Goal: Task Accomplishment & Management: Manage account settings

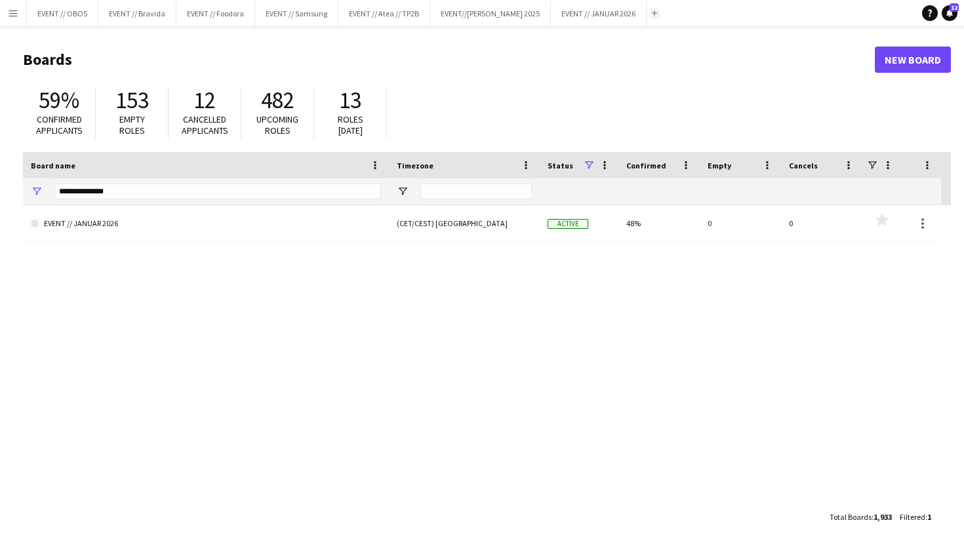
click at [652, 13] on app-icon "Add" at bounding box center [654, 12] width 5 height 5
click at [171, 190] on input "**********" at bounding box center [217, 192] width 326 height 16
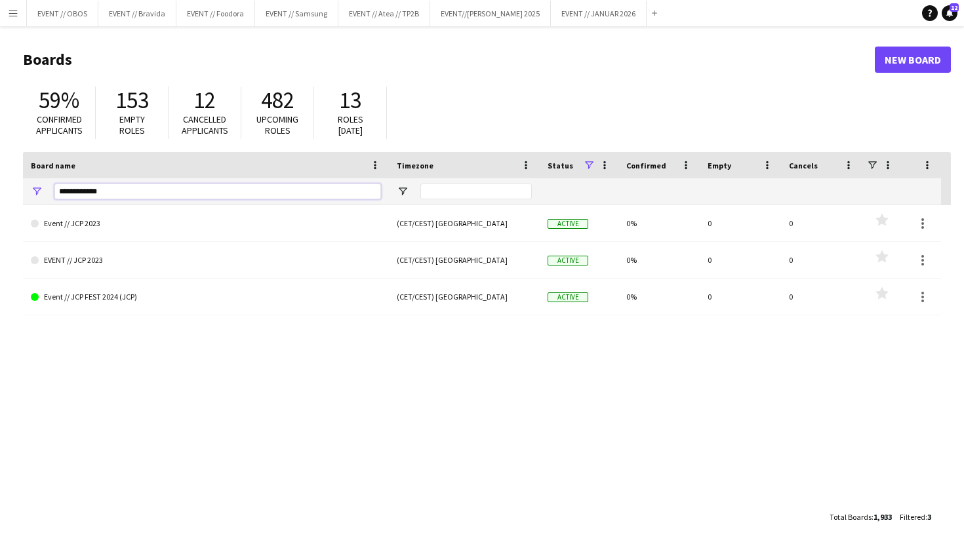
click at [161, 186] on input "**********" at bounding box center [217, 192] width 326 height 16
click at [172, 191] on input "**********" at bounding box center [217, 192] width 326 height 16
drag, startPoint x: 172, startPoint y: 191, endPoint x: 22, endPoint y: 184, distance: 149.6
click at [22, 184] on main "Boards New Board 59% Confirmed applicants 153 Empty roles 12 Cancelled applican…" at bounding box center [482, 287] width 964 height 523
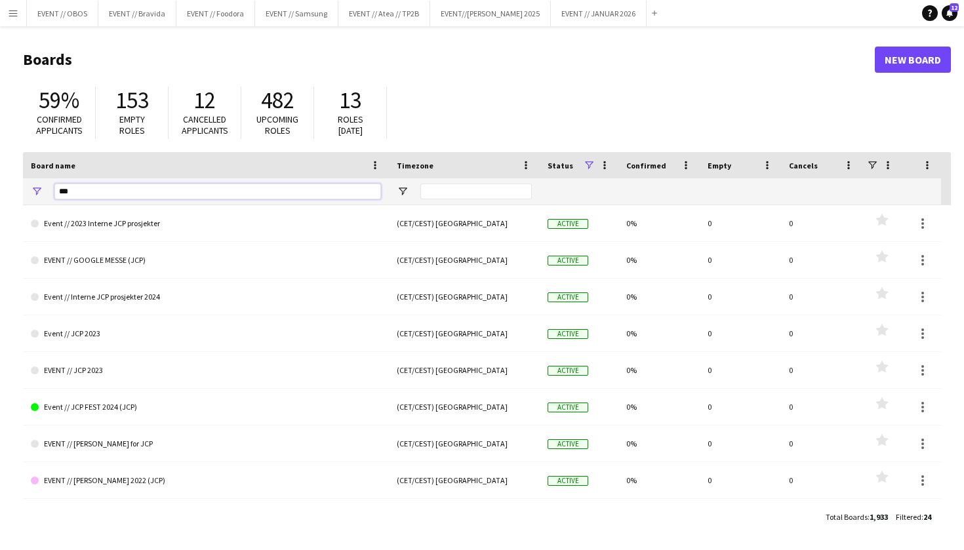
click at [96, 188] on input "***" at bounding box center [217, 192] width 326 height 16
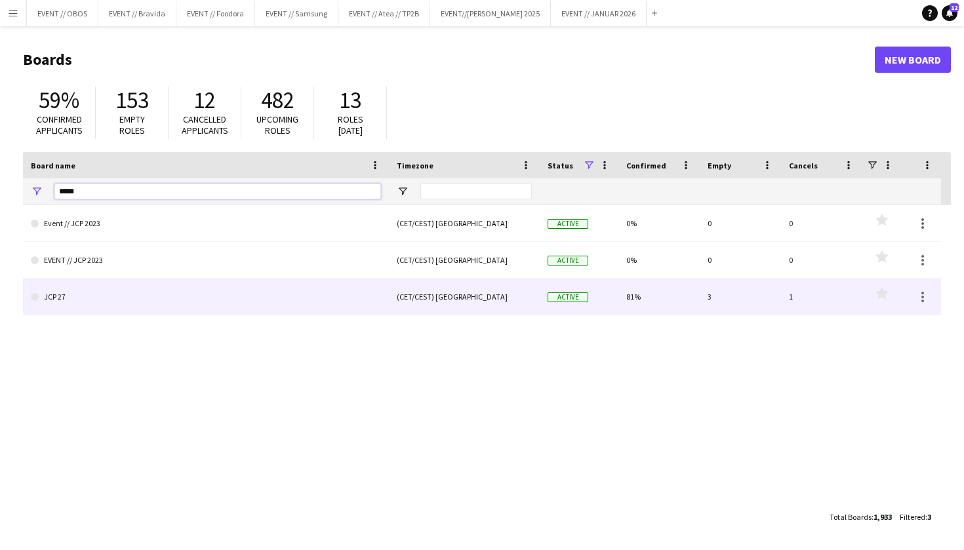
type input "*****"
click at [115, 298] on link "JCP 27" at bounding box center [206, 297] width 350 height 37
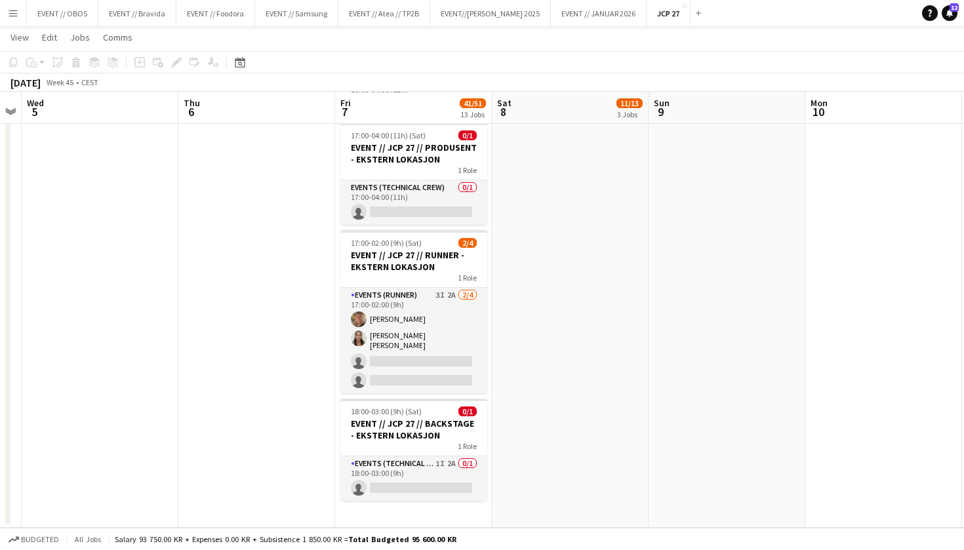
scroll to position [1671, 0]
click at [406, 477] on app-card-role "Events (Technical Crew) 1I 2A 0/1 18:00-03:00 (9h) single-neutral-actions" at bounding box center [413, 478] width 147 height 45
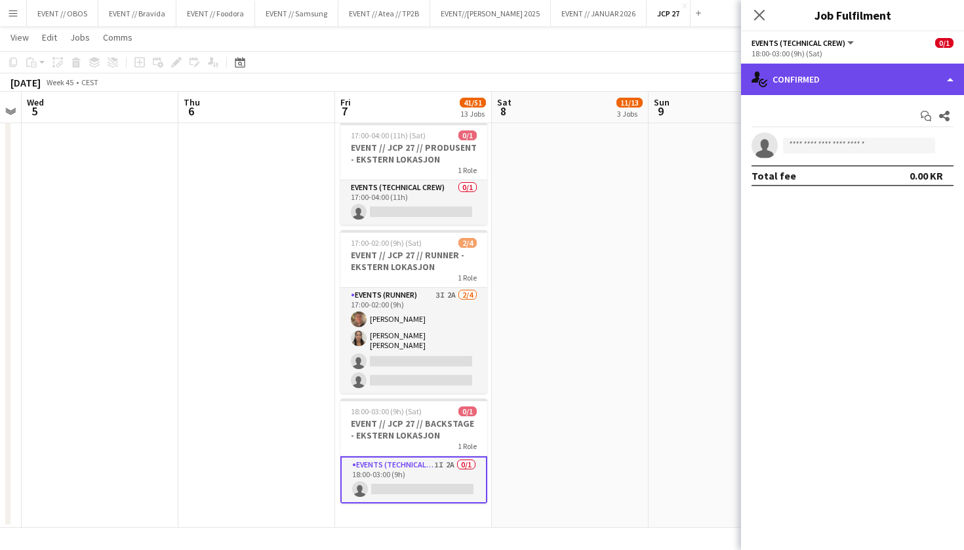
click at [857, 74] on div "single-neutral-actions-check-2 Confirmed" at bounding box center [852, 79] width 223 height 31
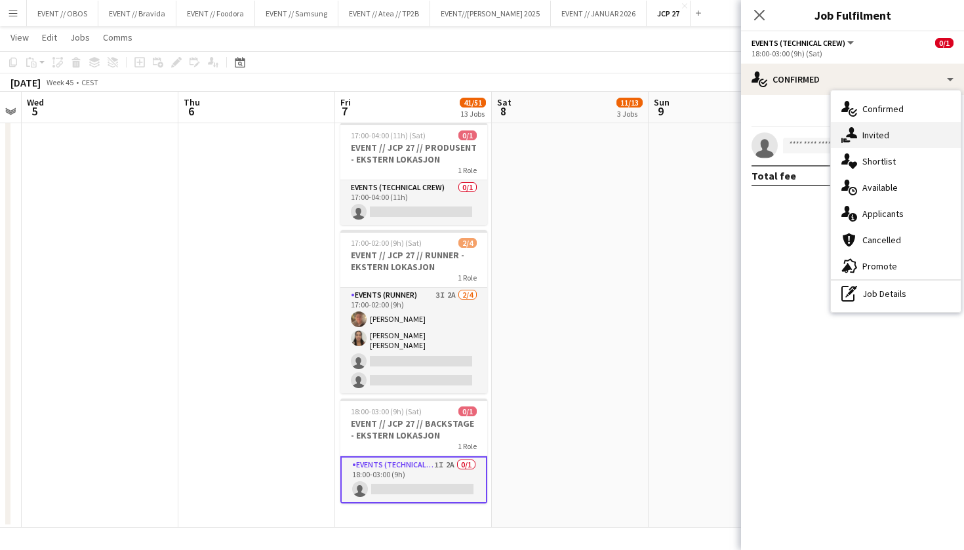
click at [886, 126] on div "single-neutral-actions-share-1 Invited" at bounding box center [896, 135] width 130 height 26
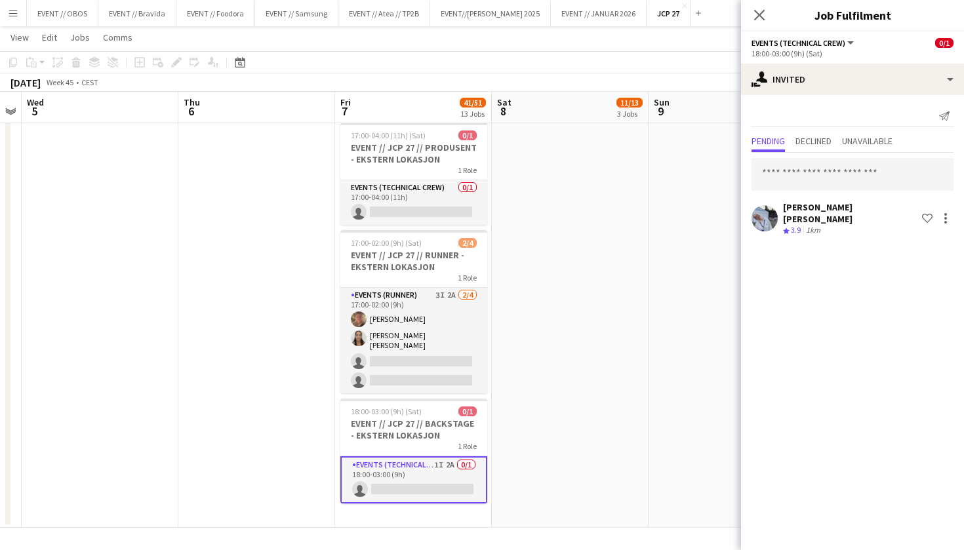
click at [604, 252] on app-date-cell "02:00-05:00 (3h) 3/4 EVENT // JCP 27 // NEDRIGG - EKSTERN LOKASJON 1 Role Event…" at bounding box center [570, 196] width 157 height 664
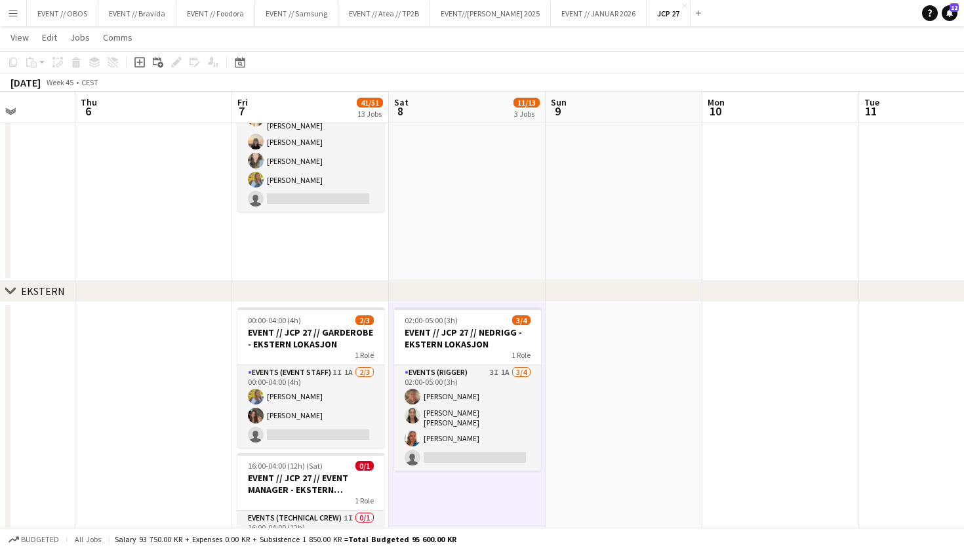
scroll to position [0, 389]
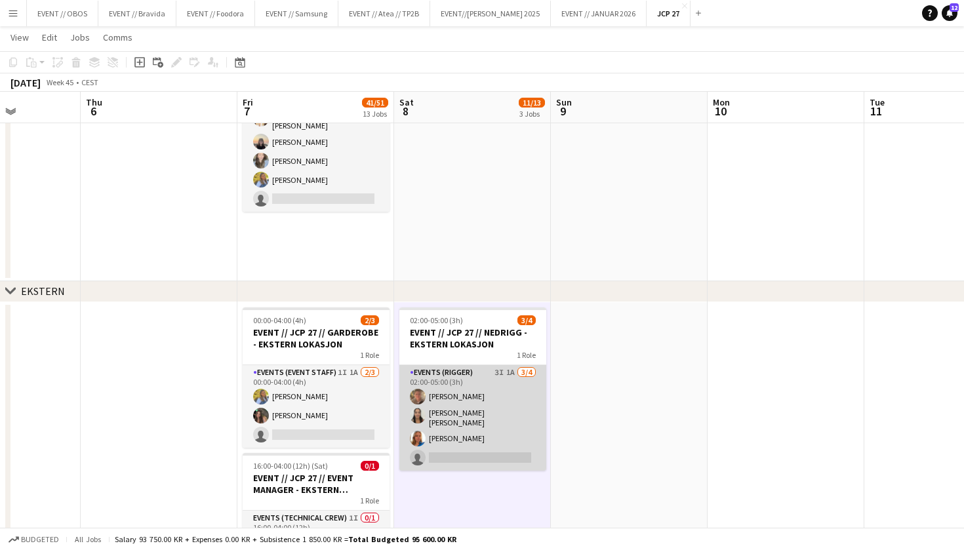
click at [484, 456] on app-card-role "Events (Rigger) 3I 1A [DATE] 02:00-05:00 (3h) [PERSON_NAME] [PERSON_NAME] [PERS…" at bounding box center [472, 418] width 147 height 106
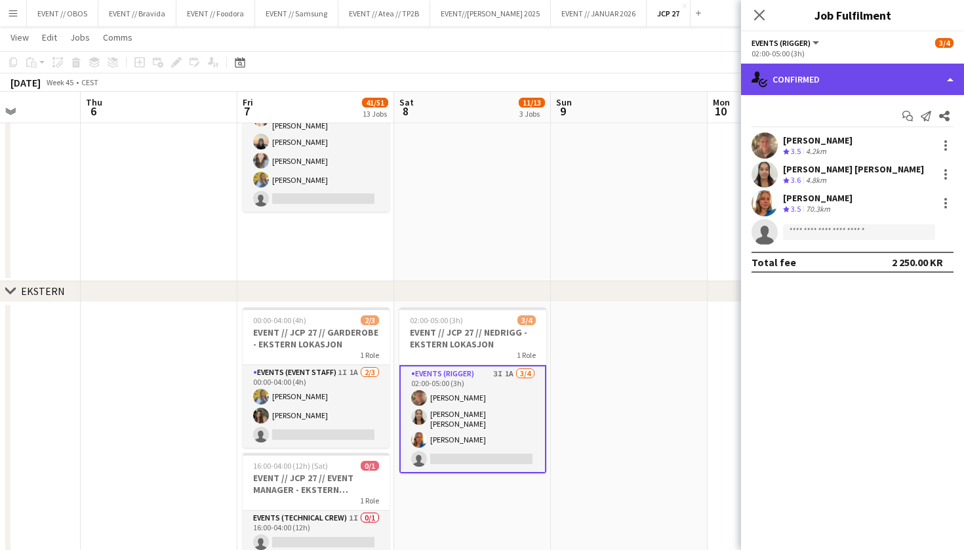
click at [825, 77] on div "single-neutral-actions-check-2 Confirmed" at bounding box center [852, 79] width 223 height 31
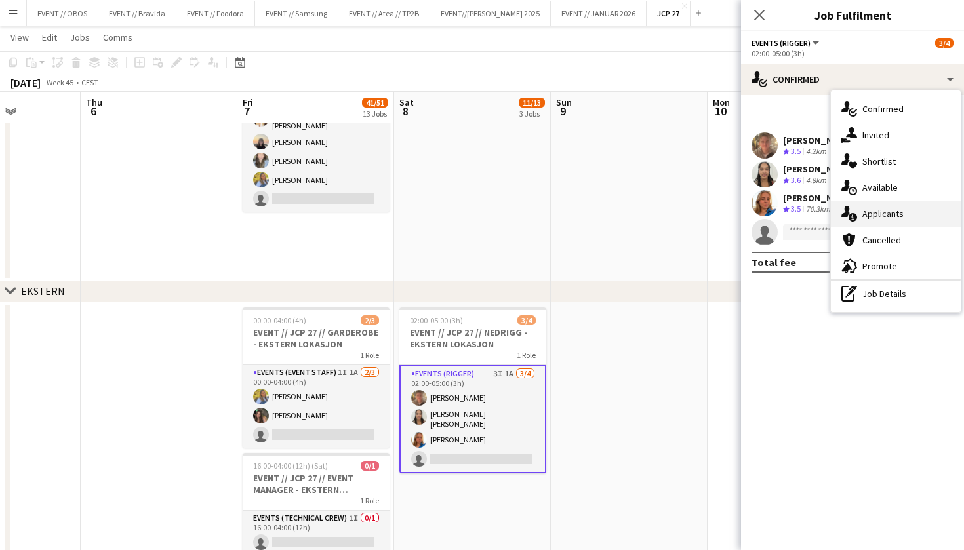
click at [880, 209] on span "Applicants" at bounding box center [882, 214] width 41 height 12
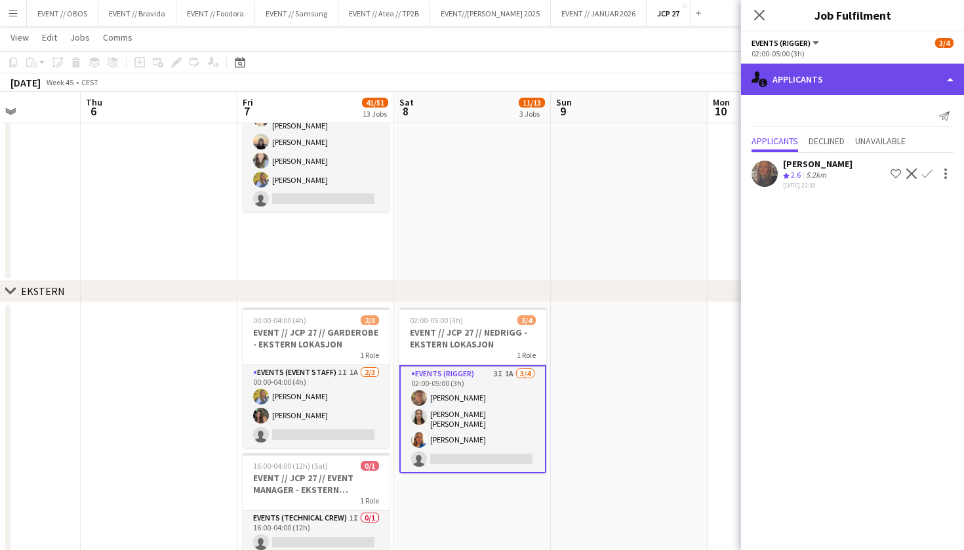
click at [822, 73] on div "single-neutral-actions-information Applicants" at bounding box center [852, 79] width 223 height 31
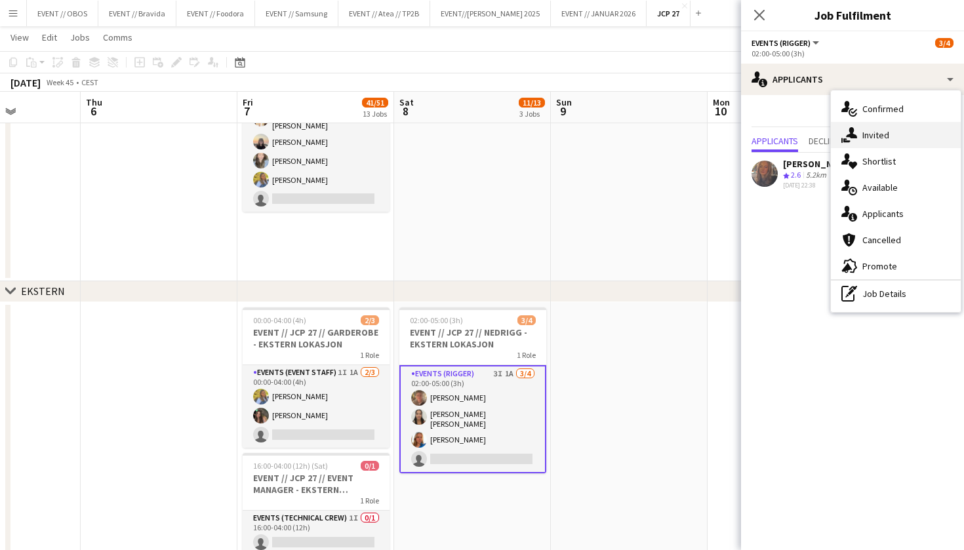
click at [841, 143] on div "single-neutral-actions-share-1 Invited" at bounding box center [896, 135] width 130 height 26
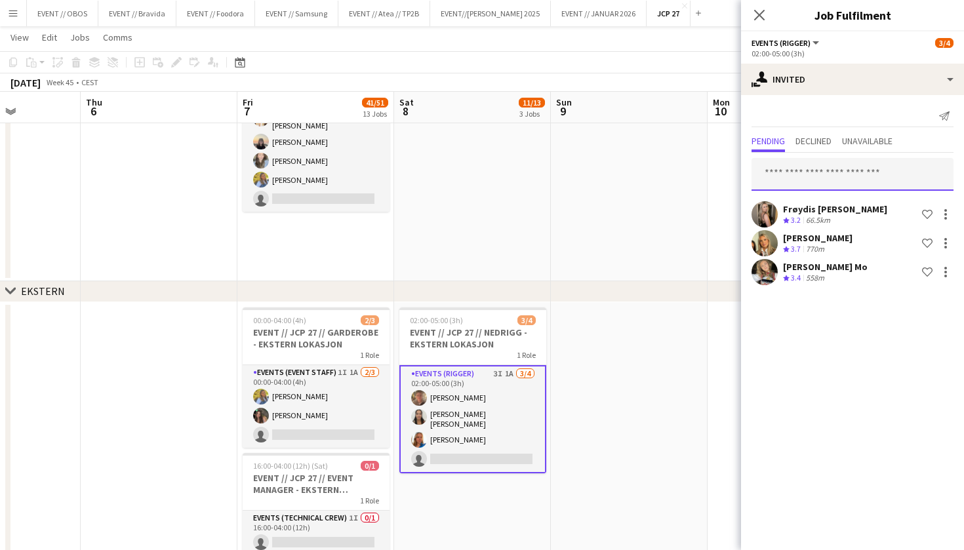
click at [777, 178] on input "text" at bounding box center [852, 174] width 202 height 33
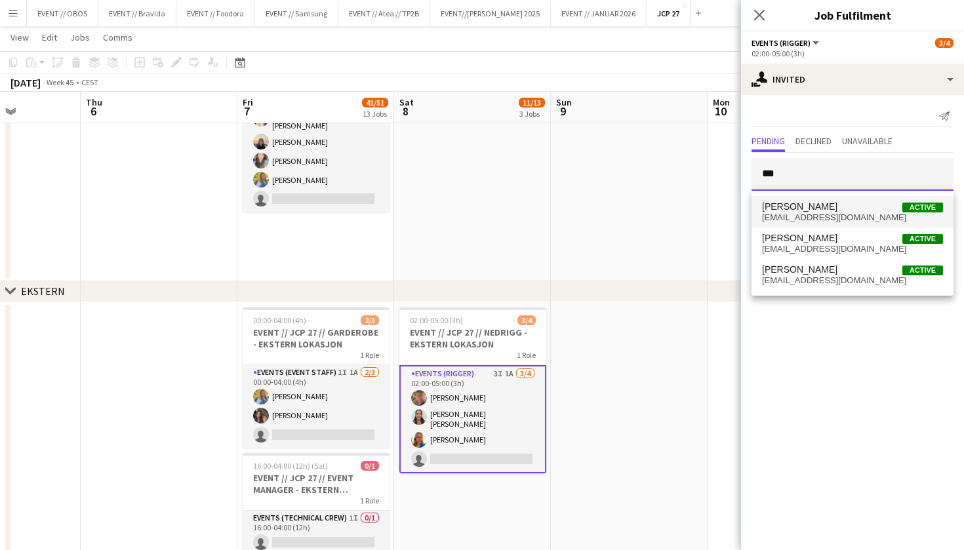
type input "***"
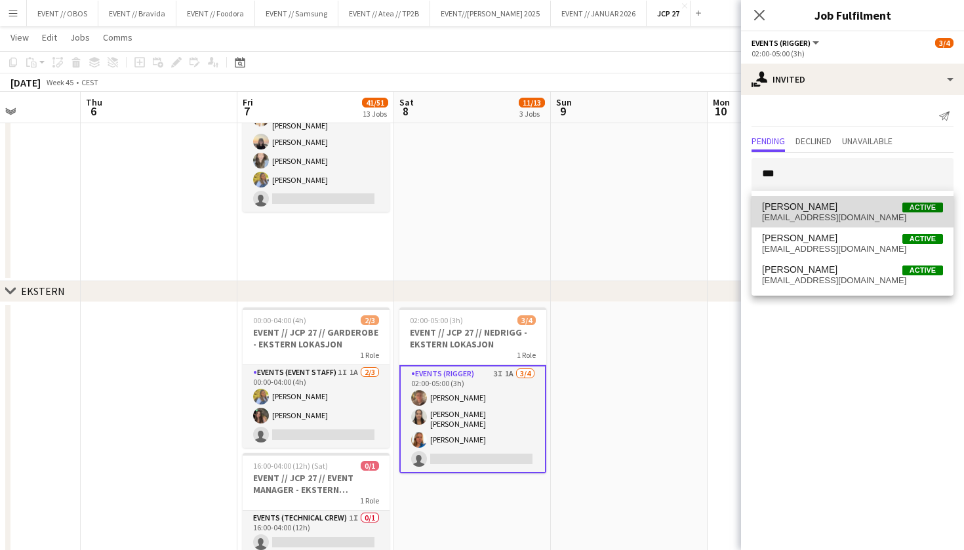
click at [805, 200] on mat-option "[PERSON_NAME] Active [EMAIL_ADDRESS][DOMAIN_NAME]" at bounding box center [852, 211] width 202 height 31
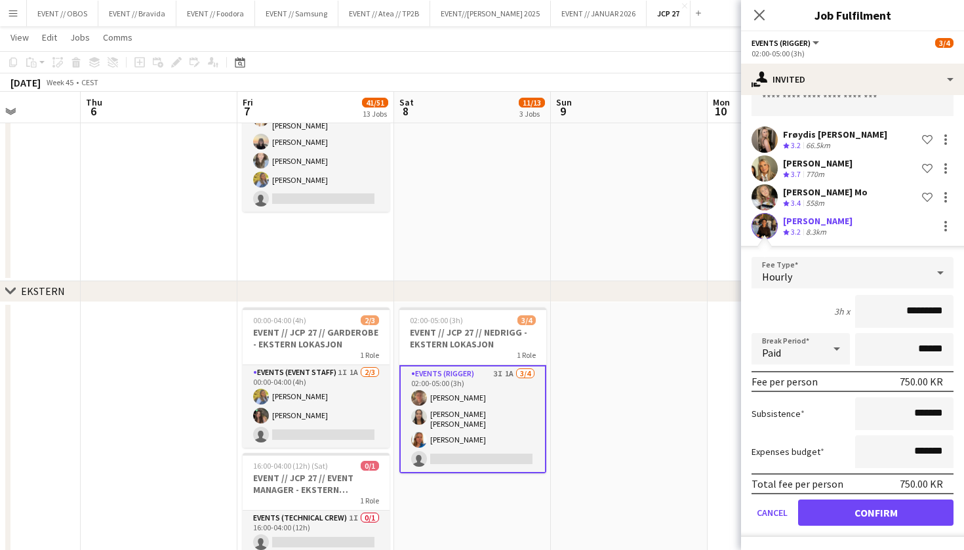
scroll to position [75, 0]
click at [867, 509] on button "Confirm" at bounding box center [875, 513] width 155 height 26
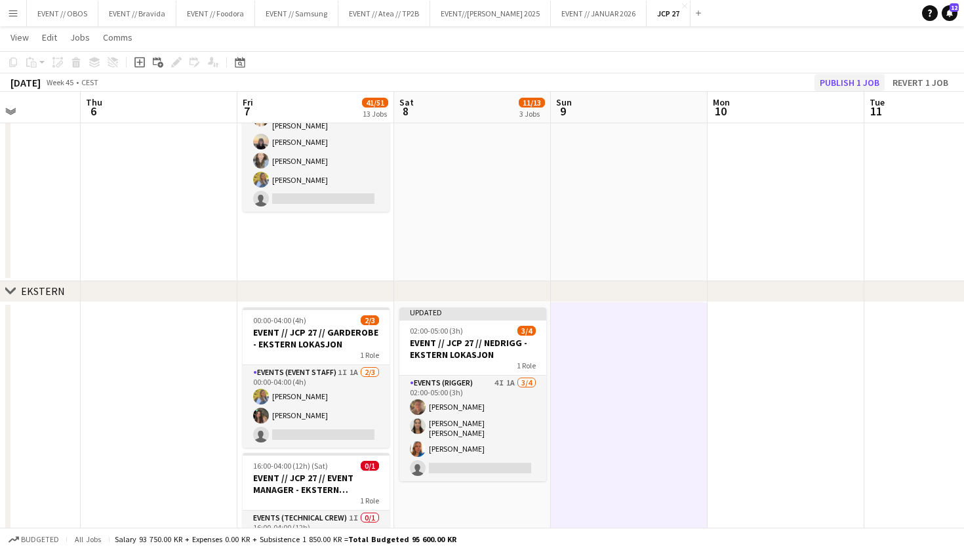
click at [858, 74] on button "Publish 1 job" at bounding box center [849, 82] width 70 height 17
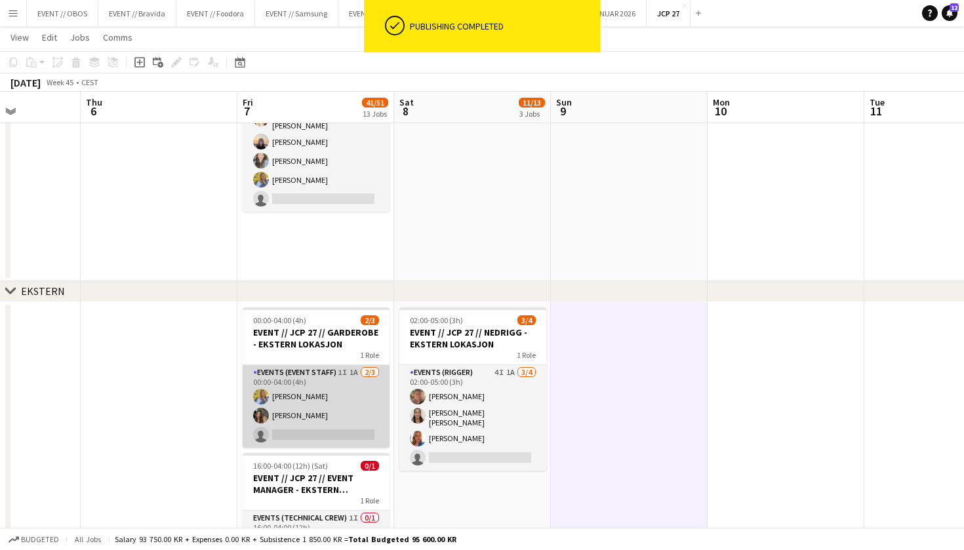
click at [319, 400] on app-card-role "Events (Event Staff) 1I 1A [DATE] 00:00-04:00 (4h) [PERSON_NAME] [PERSON_NAME] …" at bounding box center [316, 406] width 147 height 83
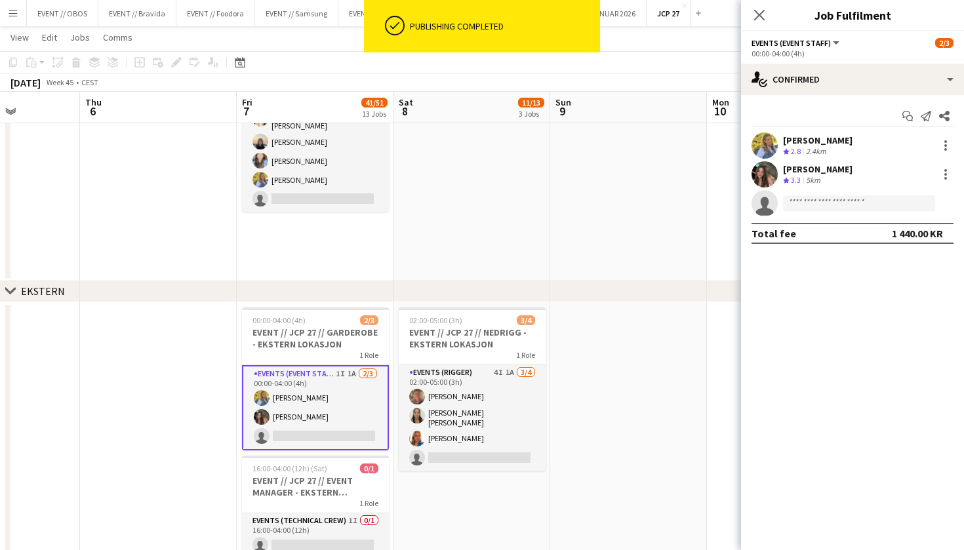
click at [762, 131] on div "Start chat Send notification Share [PERSON_NAME] Crew rating 2.8 2.4km [PERSON_…" at bounding box center [852, 174] width 223 height 159
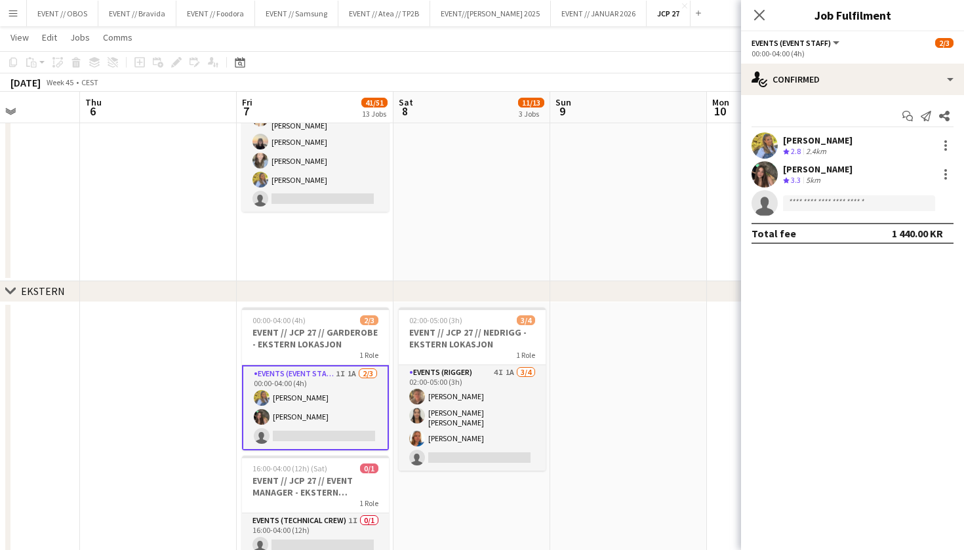
click at [775, 98] on div "Start chat Send notification Share [PERSON_NAME] Crew rating 2.8 2.4km [PERSON_…" at bounding box center [852, 174] width 223 height 159
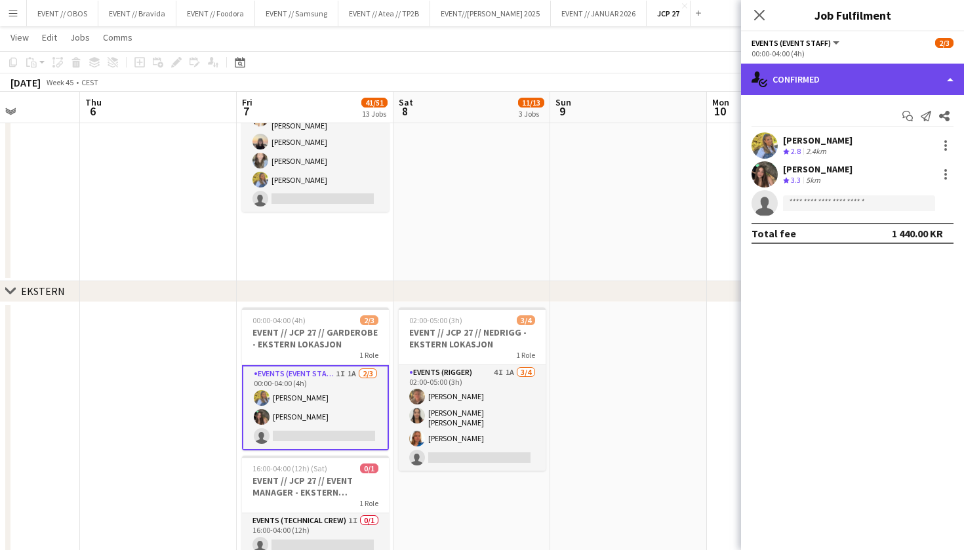
click at [779, 88] on div "single-neutral-actions-check-2 Confirmed" at bounding box center [852, 79] width 223 height 31
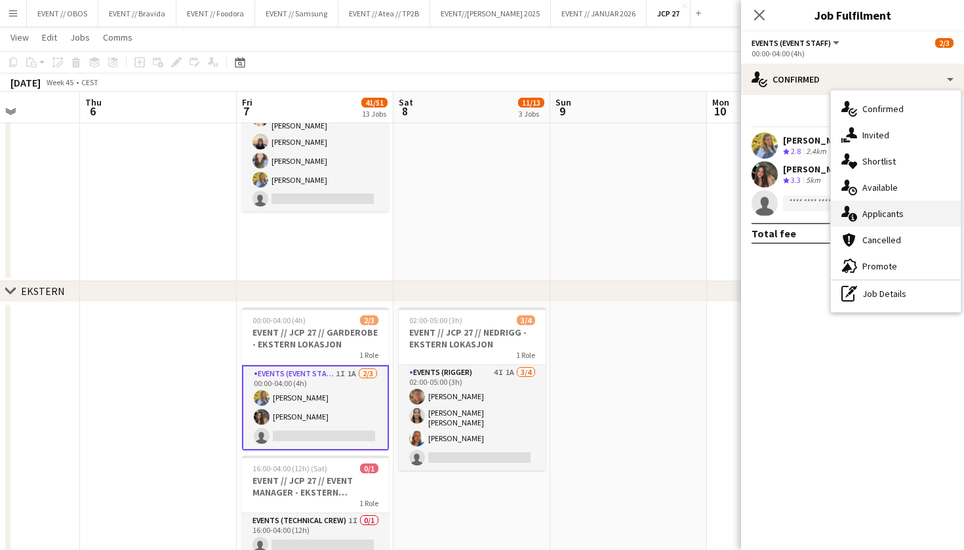
click at [854, 218] on icon at bounding box center [852, 217] width 9 height 9
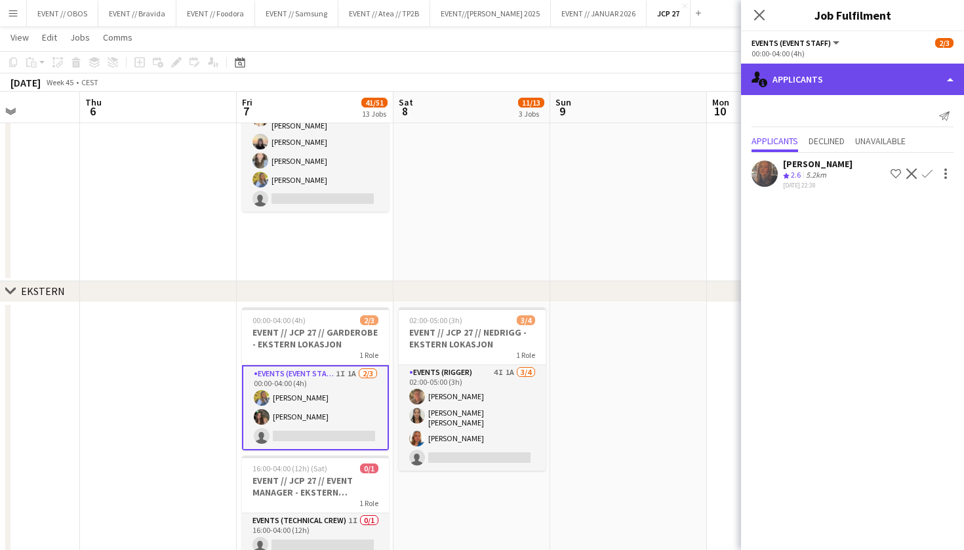
click at [812, 90] on div "single-neutral-actions-information Applicants" at bounding box center [852, 79] width 223 height 31
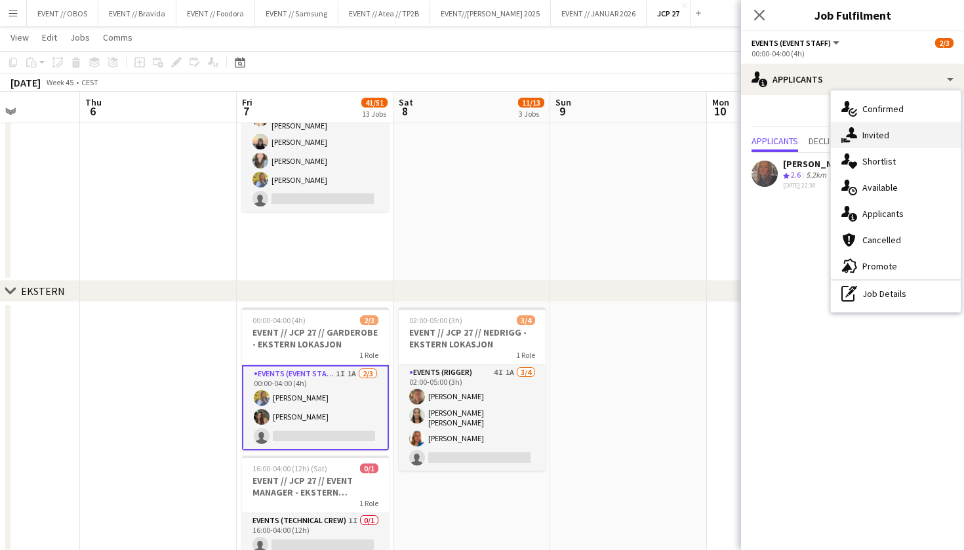
click at [857, 134] on div "single-neutral-actions-share-1 Invited" at bounding box center [896, 135] width 130 height 26
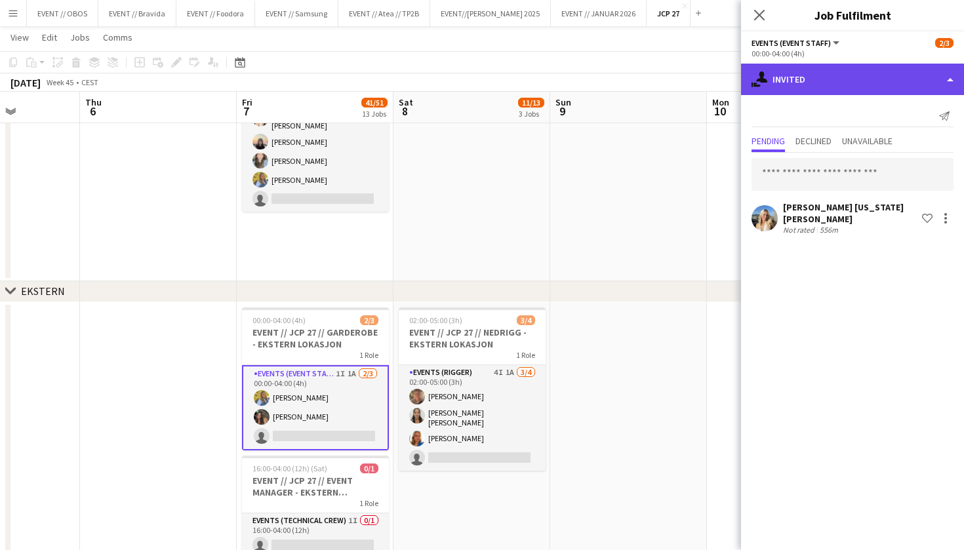
click at [838, 85] on div "single-neutral-actions-share-1 Invited" at bounding box center [852, 79] width 223 height 31
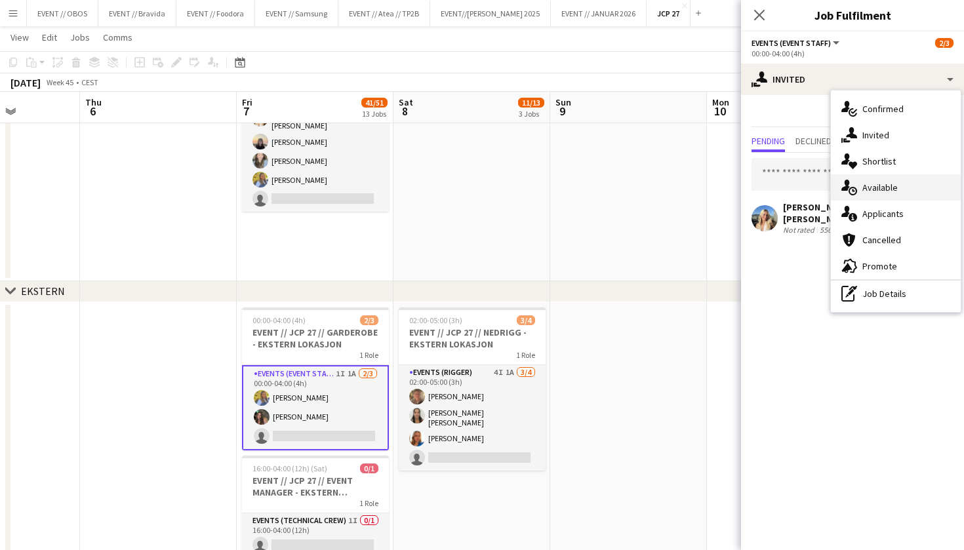
click at [856, 183] on icon "single-neutral-actions-upload" at bounding box center [849, 188] width 16 height 16
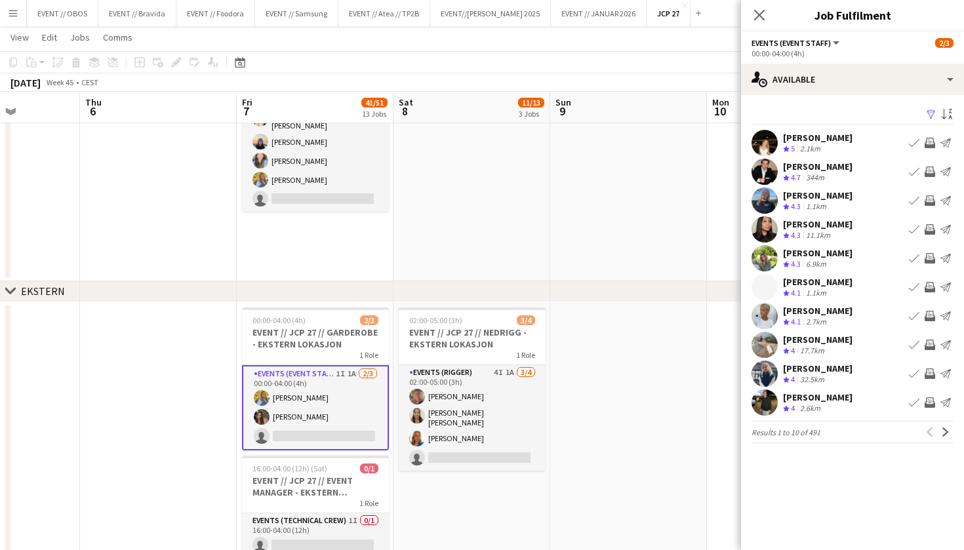
click at [931, 116] on app-icon "Filter" at bounding box center [931, 115] width 10 height 12
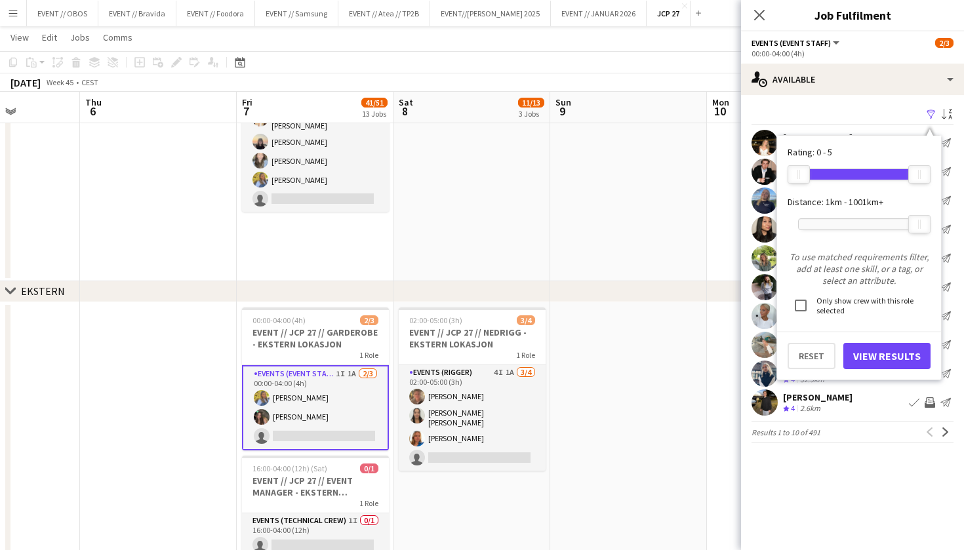
click at [884, 357] on button "View Results" at bounding box center [886, 356] width 87 height 26
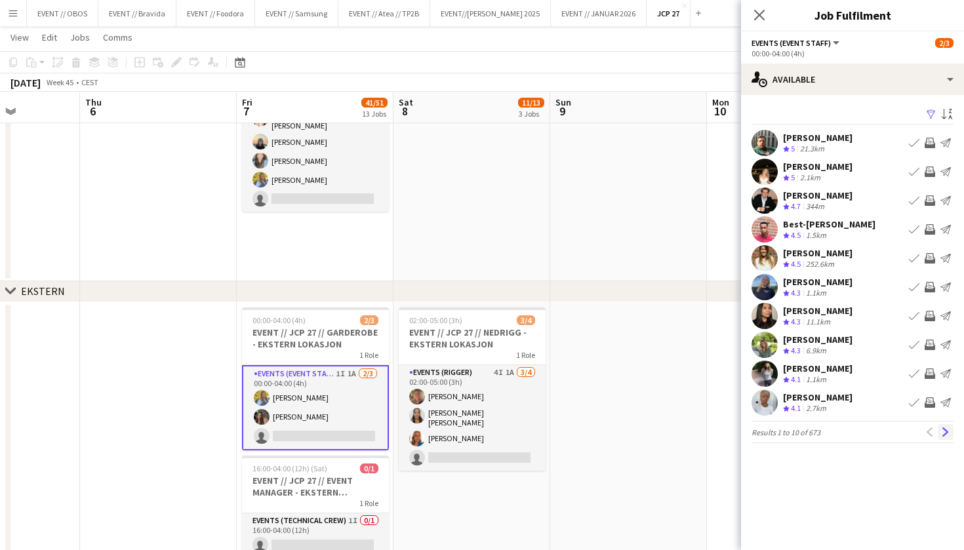
click at [947, 437] on button "Next" at bounding box center [945, 432] width 16 height 16
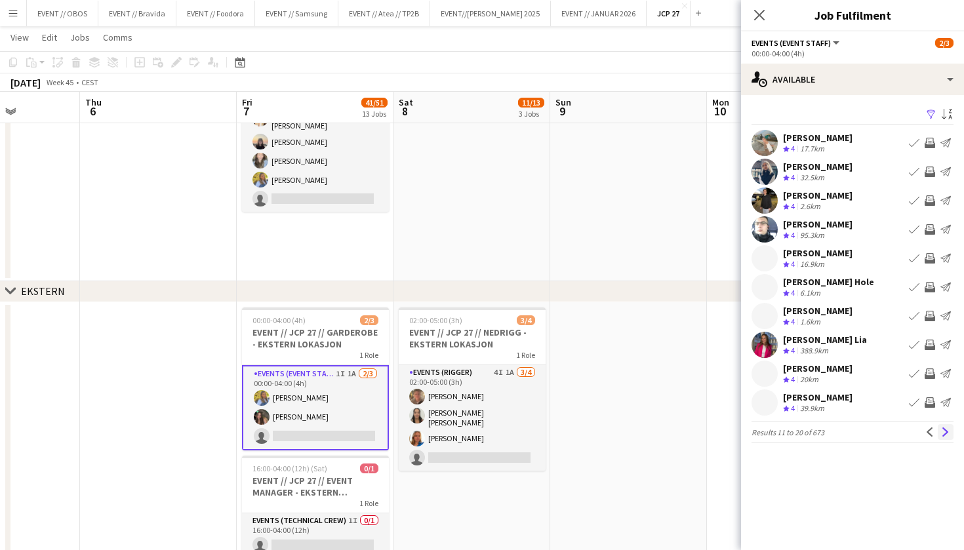
click at [947, 435] on app-icon "Next" at bounding box center [945, 431] width 9 height 9
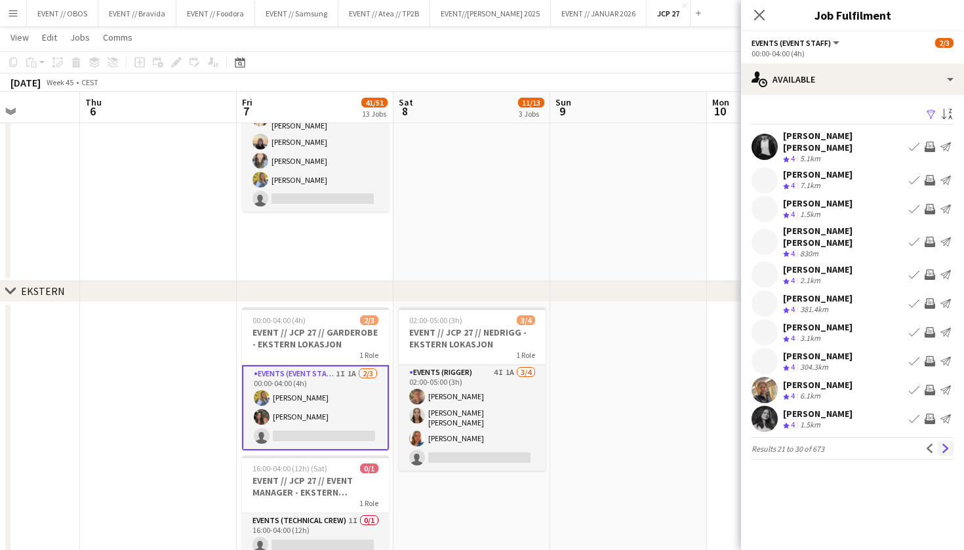
click at [949, 441] on button "Next" at bounding box center [945, 449] width 16 height 16
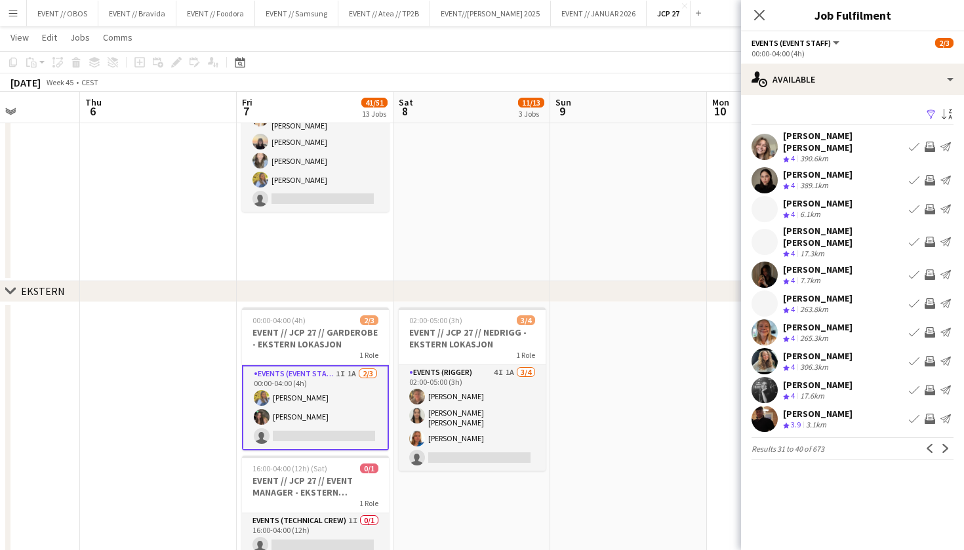
click at [949, 444] on app-icon "Next" at bounding box center [945, 448] width 9 height 9
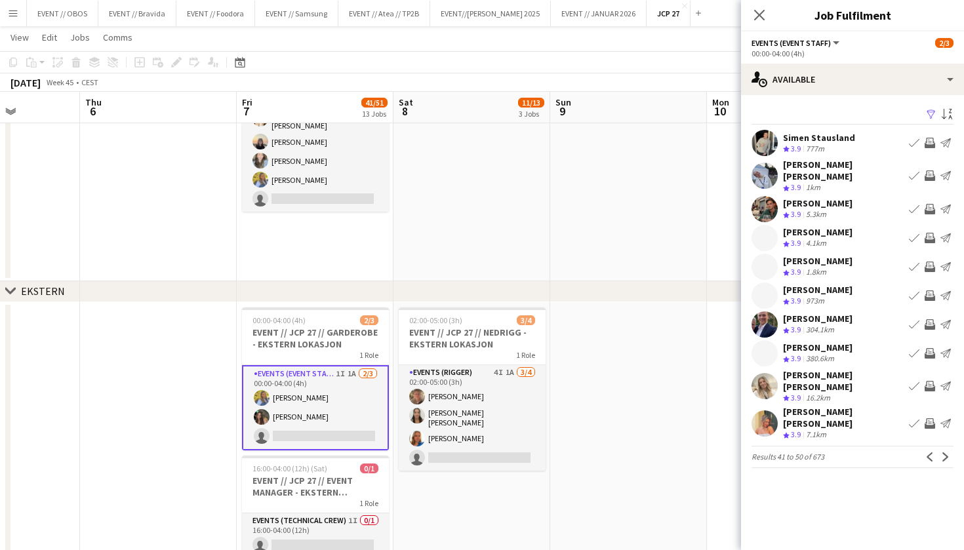
click at [931, 418] on app-icon "Invite crew" at bounding box center [929, 423] width 10 height 10
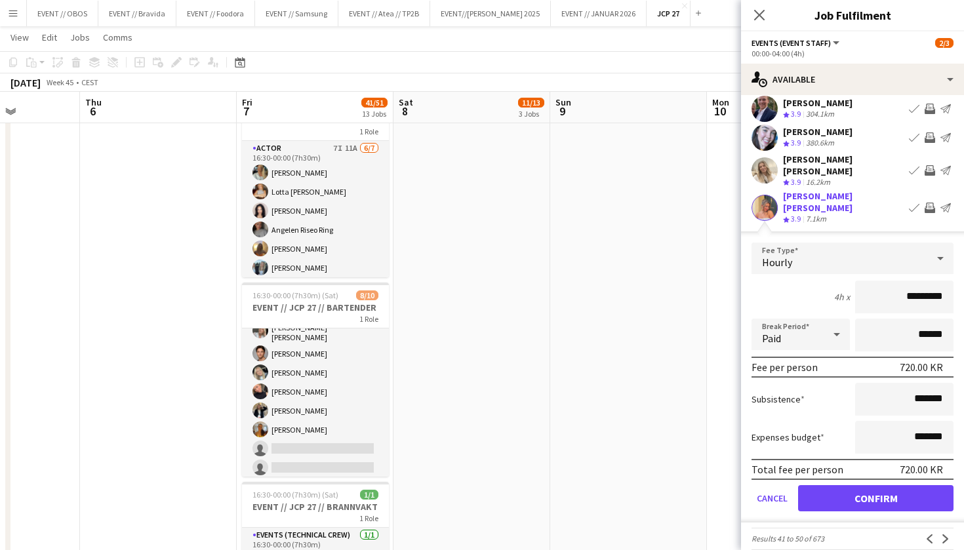
scroll to position [215, 0]
click at [853, 486] on button "Confirm" at bounding box center [875, 499] width 155 height 26
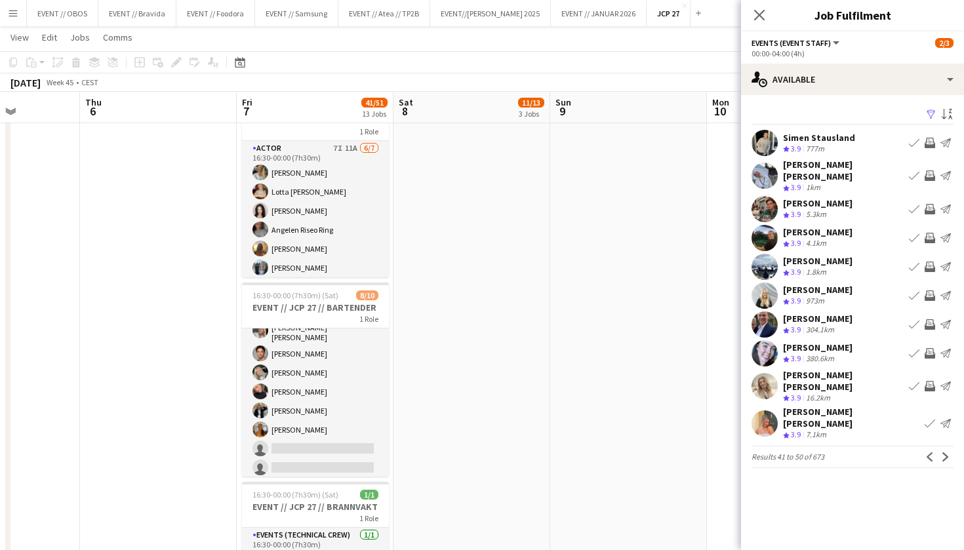
scroll to position [0, 0]
click at [948, 452] on app-icon "Next" at bounding box center [945, 456] width 9 height 9
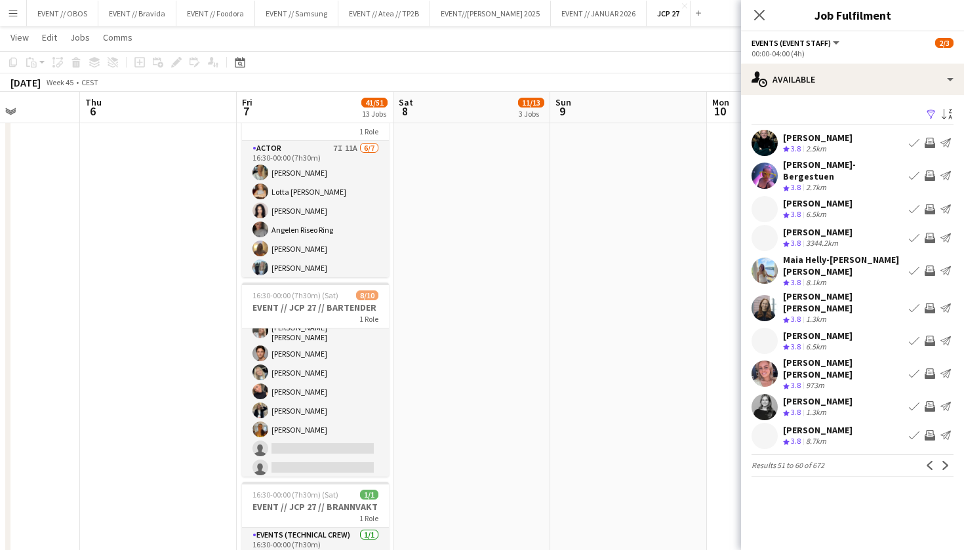
click at [943, 454] on app-pager "Results 51 to 60 of 672 Previous Next" at bounding box center [852, 465] width 202 height 22
click at [945, 461] on app-icon "Next" at bounding box center [945, 465] width 9 height 9
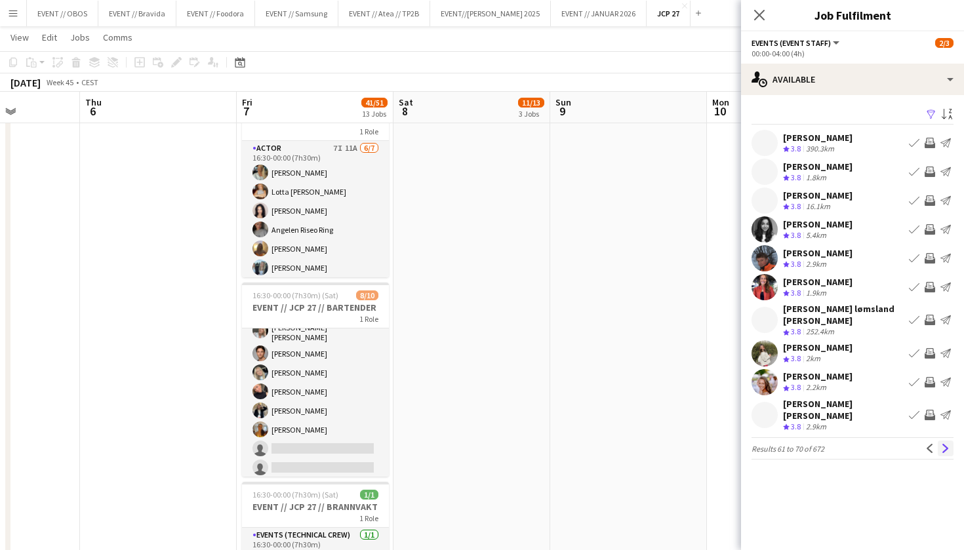
drag, startPoint x: 710, startPoint y: 141, endPoint x: 947, endPoint y: 434, distance: 377.0
click at [947, 444] on app-icon "Next" at bounding box center [945, 448] width 9 height 9
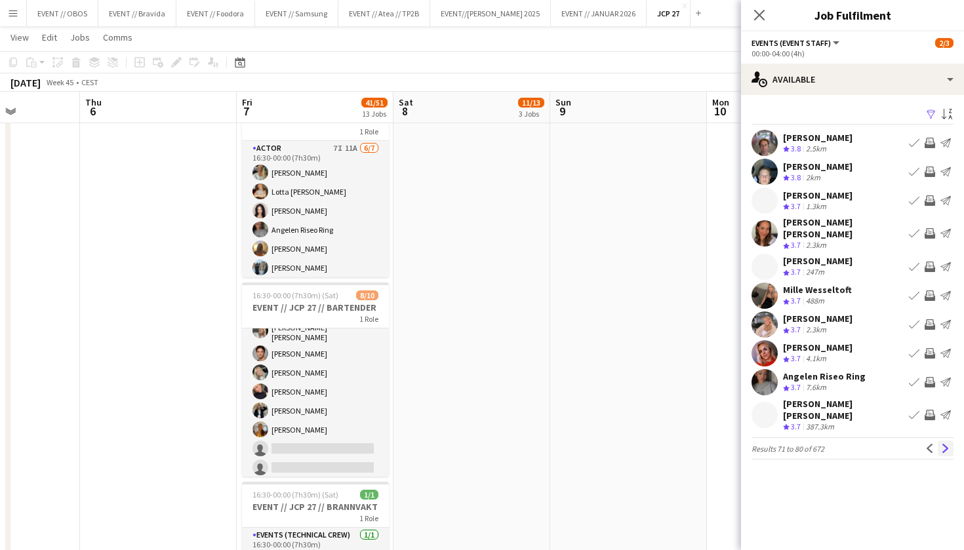
click at [944, 444] on app-icon "Next" at bounding box center [945, 448] width 9 height 9
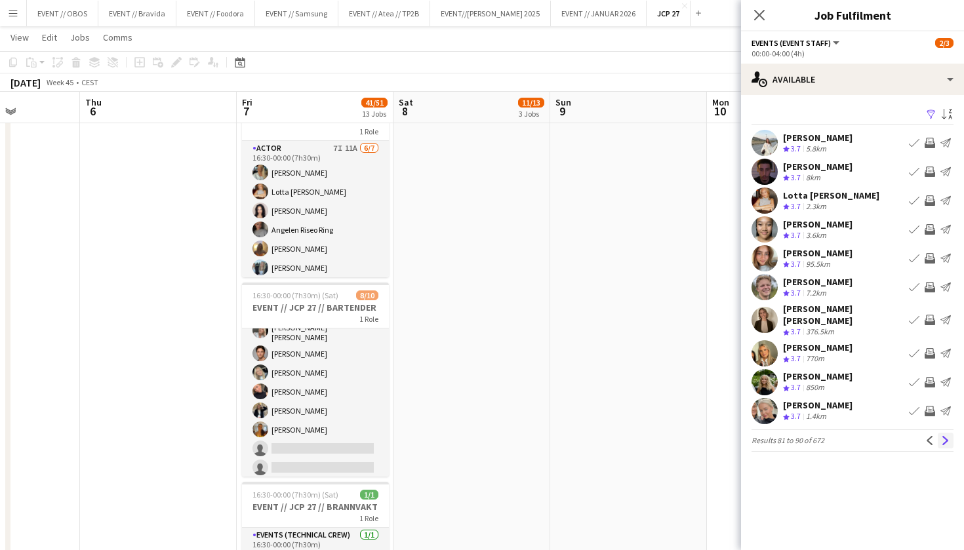
click at [944, 436] on app-icon "Next" at bounding box center [945, 440] width 9 height 9
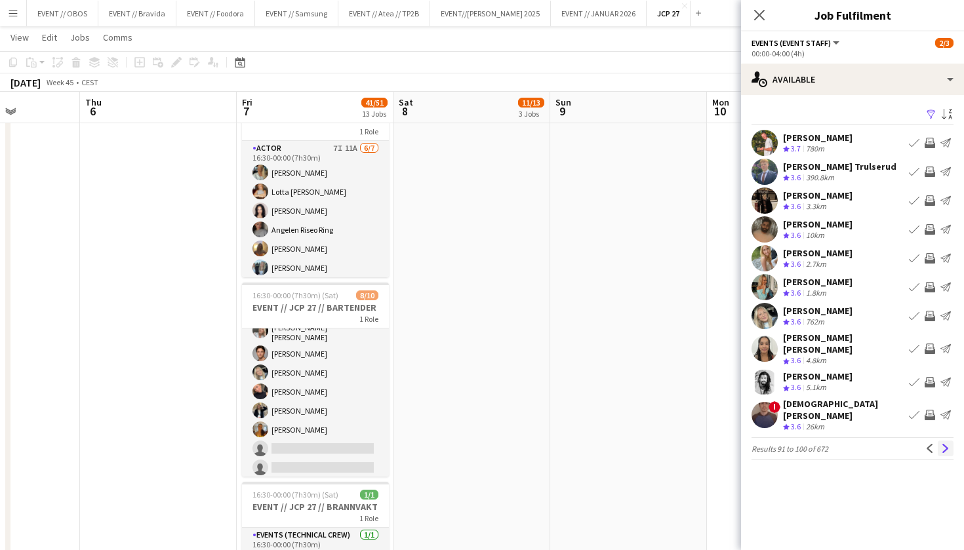
click at [945, 444] on app-icon "Next" at bounding box center [945, 448] width 9 height 9
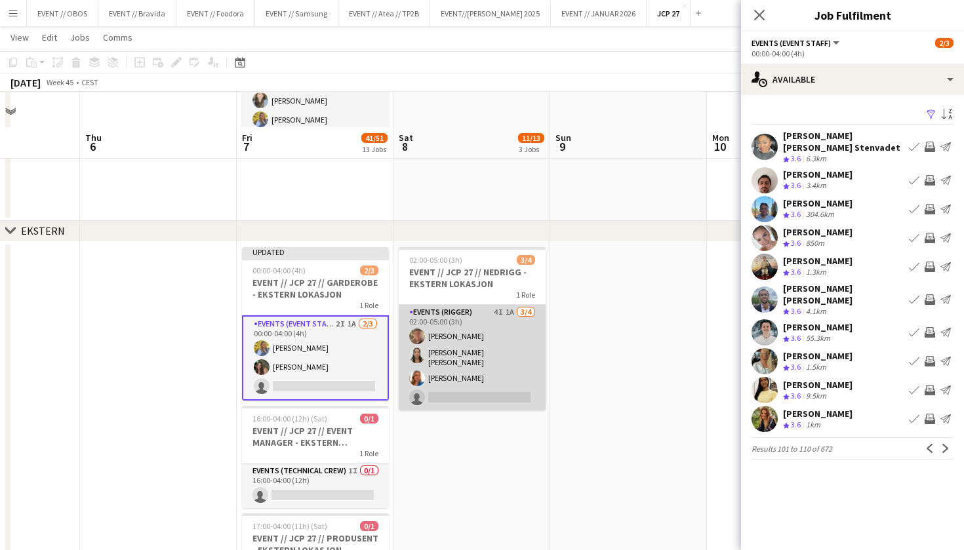
scroll to position [1337, 0]
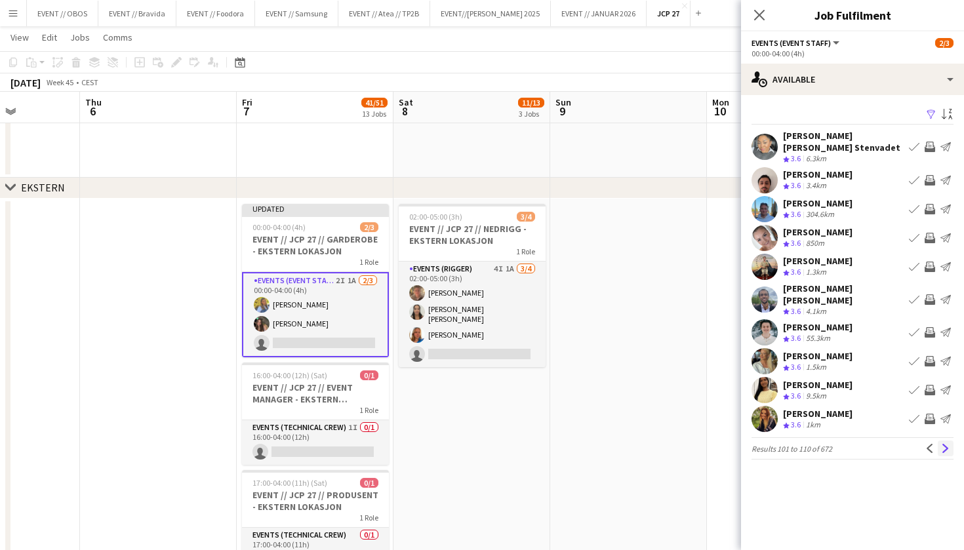
click at [944, 444] on app-icon "Next" at bounding box center [945, 448] width 9 height 9
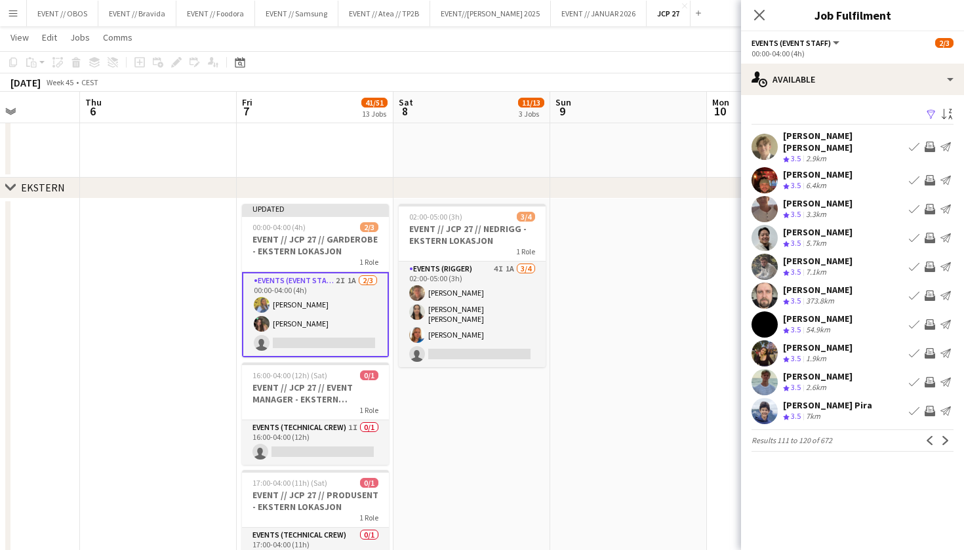
click at [944, 440] on app-icon "Next" at bounding box center [945, 440] width 9 height 9
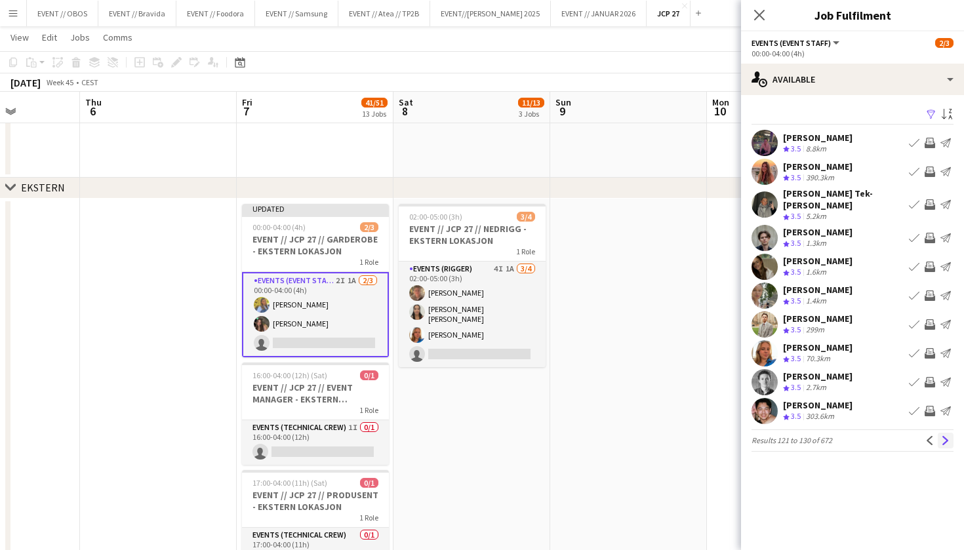
click at [949, 436] on app-icon "Next" at bounding box center [945, 440] width 9 height 9
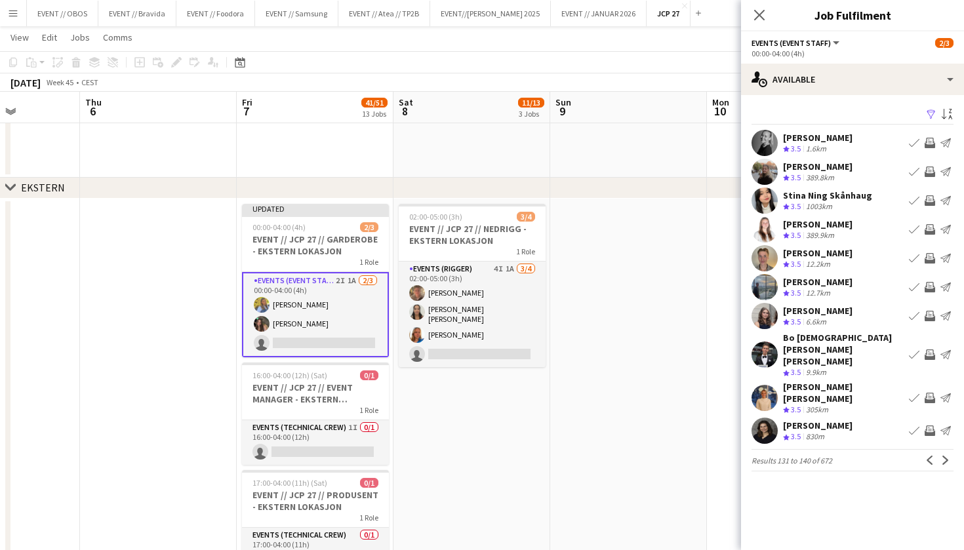
click at [949, 456] on app-icon "Next" at bounding box center [945, 460] width 9 height 9
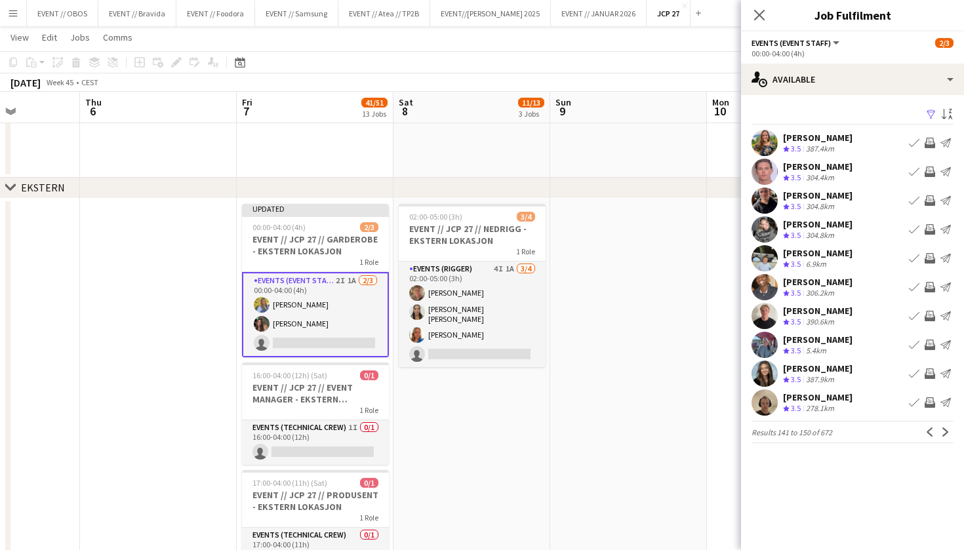
click at [949, 435] on app-icon "Next" at bounding box center [945, 431] width 9 height 9
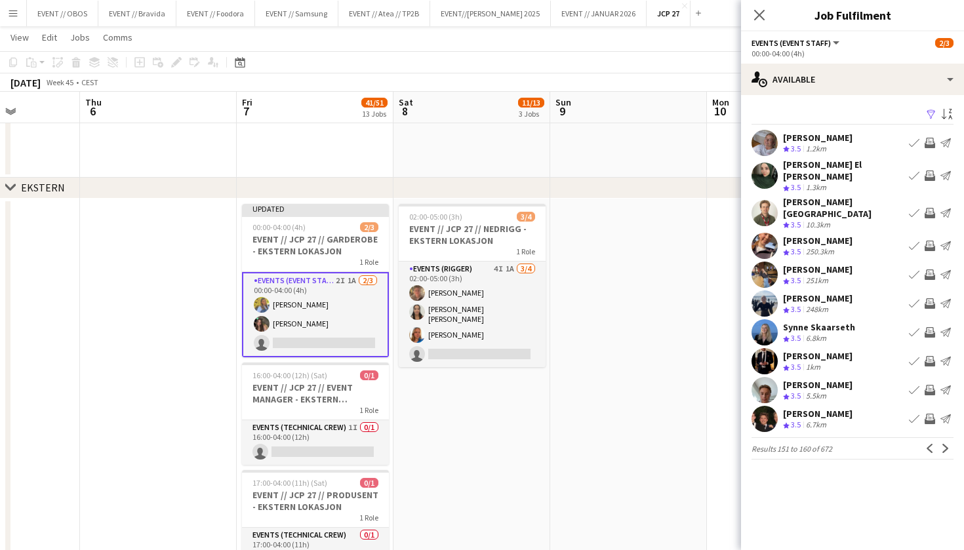
click at [949, 444] on app-icon "Next" at bounding box center [945, 448] width 9 height 9
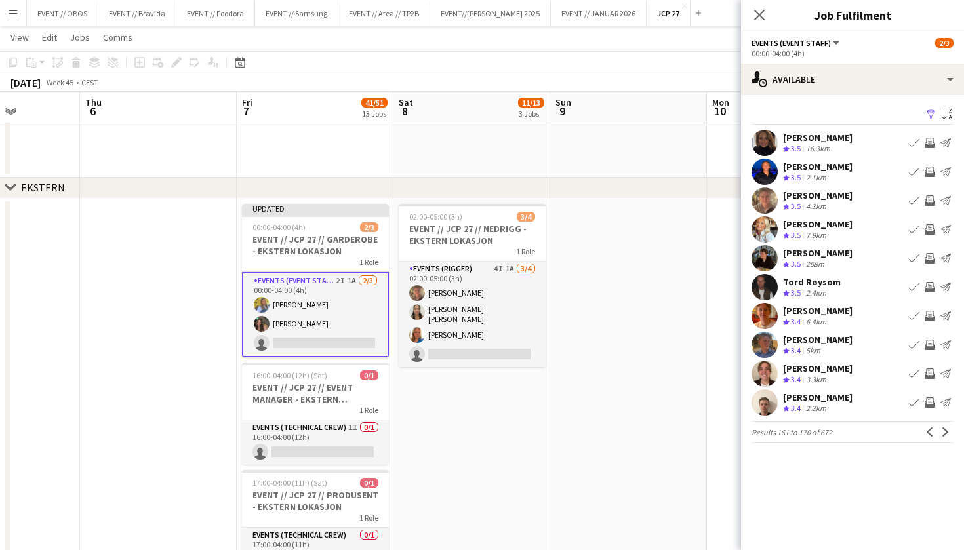
click at [949, 435] on app-icon "Next" at bounding box center [945, 431] width 9 height 9
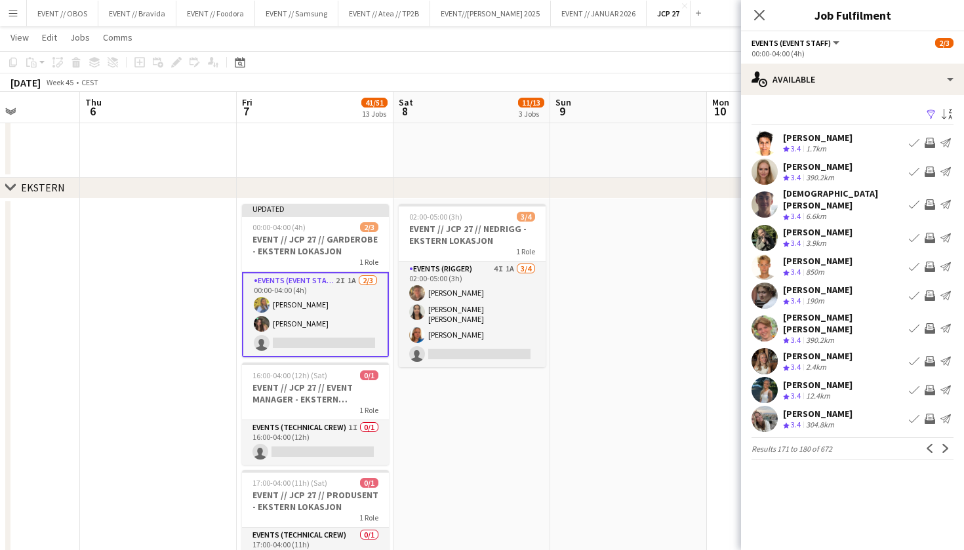
click at [928, 356] on app-icon "Invite crew" at bounding box center [929, 361] width 10 height 10
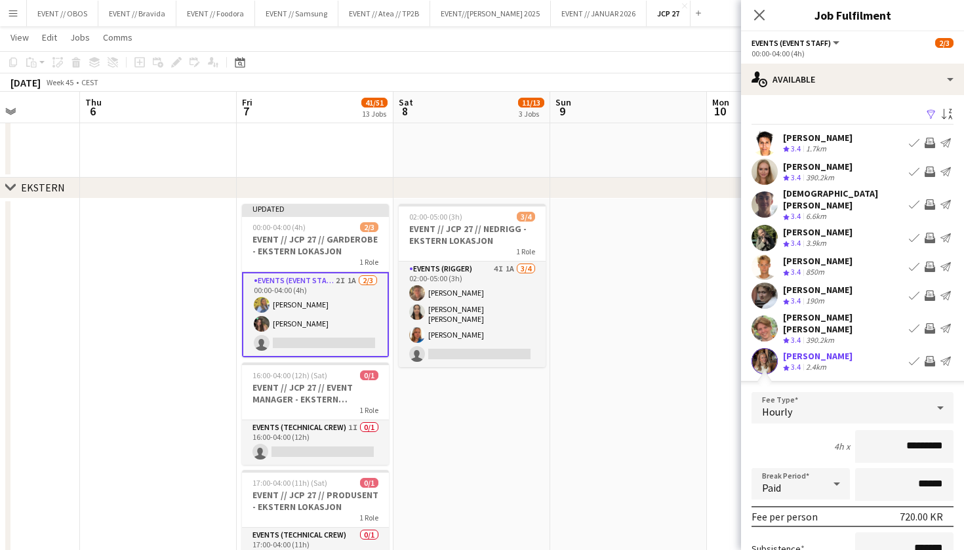
scroll to position [105, 0]
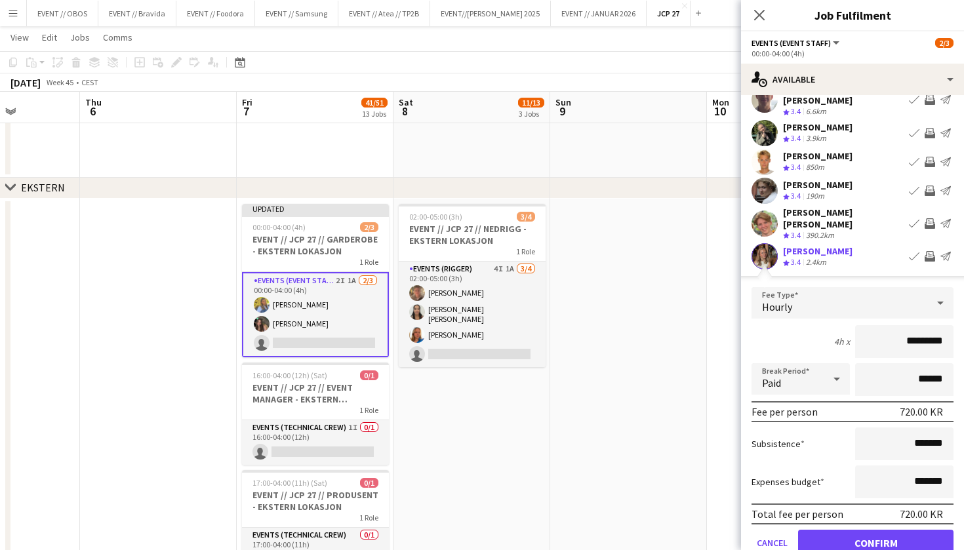
click at [853, 530] on button "Confirm" at bounding box center [875, 543] width 155 height 26
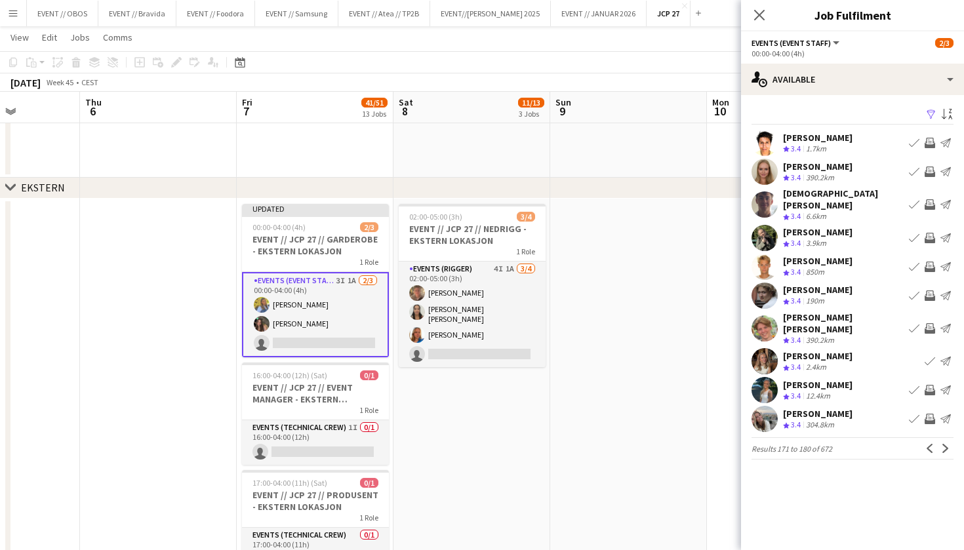
scroll to position [0, 0]
click at [945, 444] on app-icon "Next" at bounding box center [945, 448] width 9 height 9
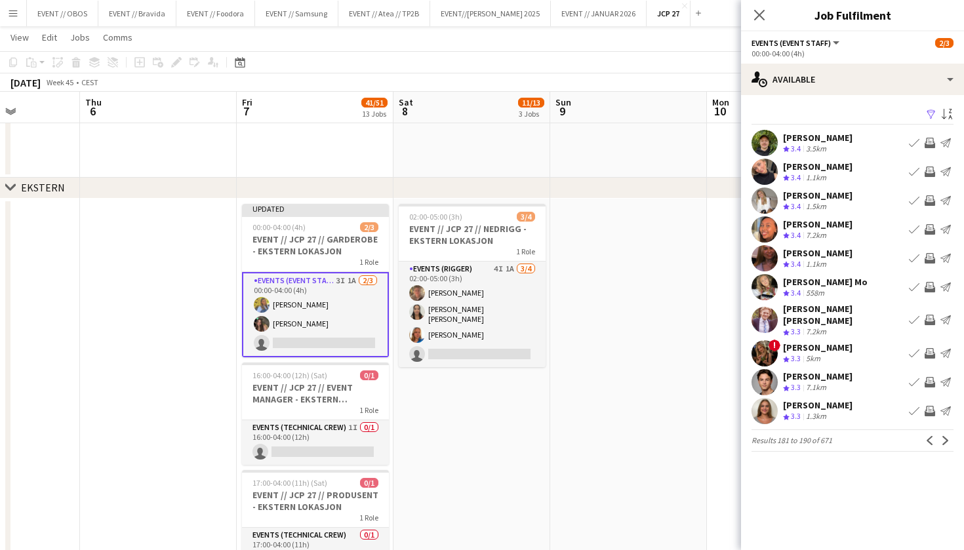
click at [933, 286] on app-icon "Invite crew" at bounding box center [929, 287] width 10 height 10
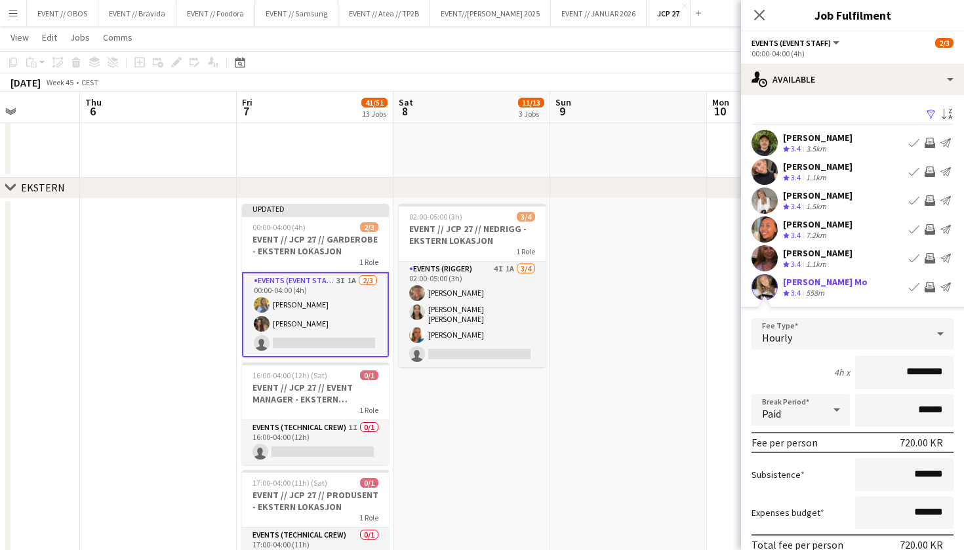
scroll to position [187, 0]
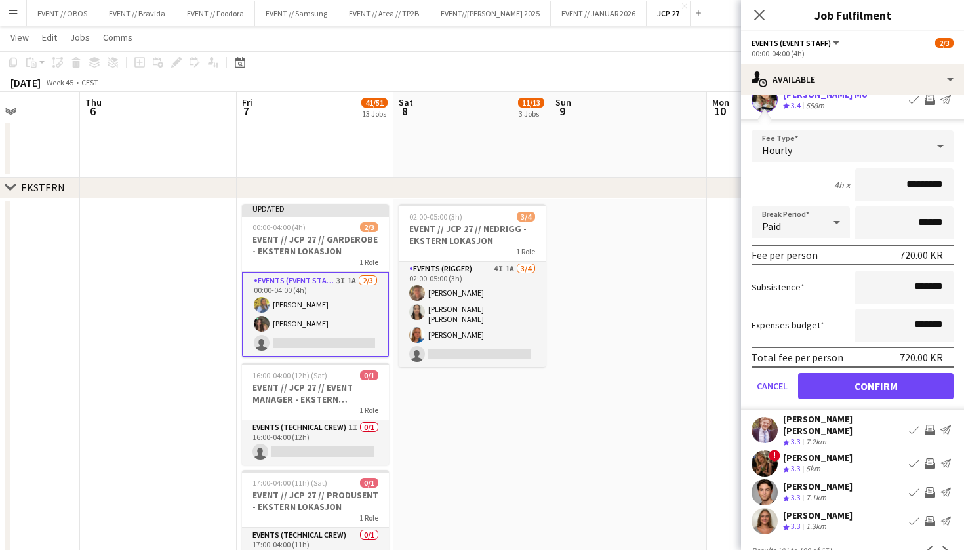
click at [891, 388] on button "Confirm" at bounding box center [875, 386] width 155 height 26
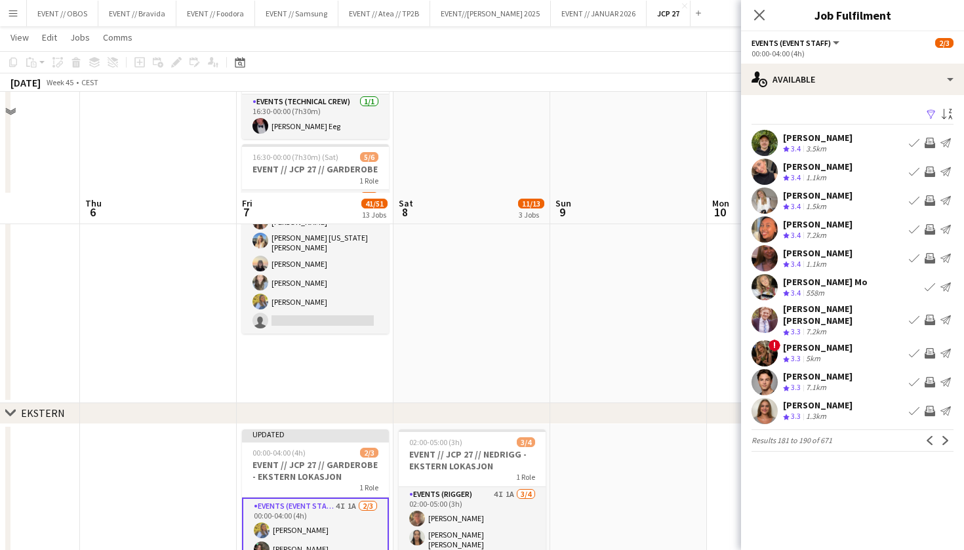
scroll to position [1076, 0]
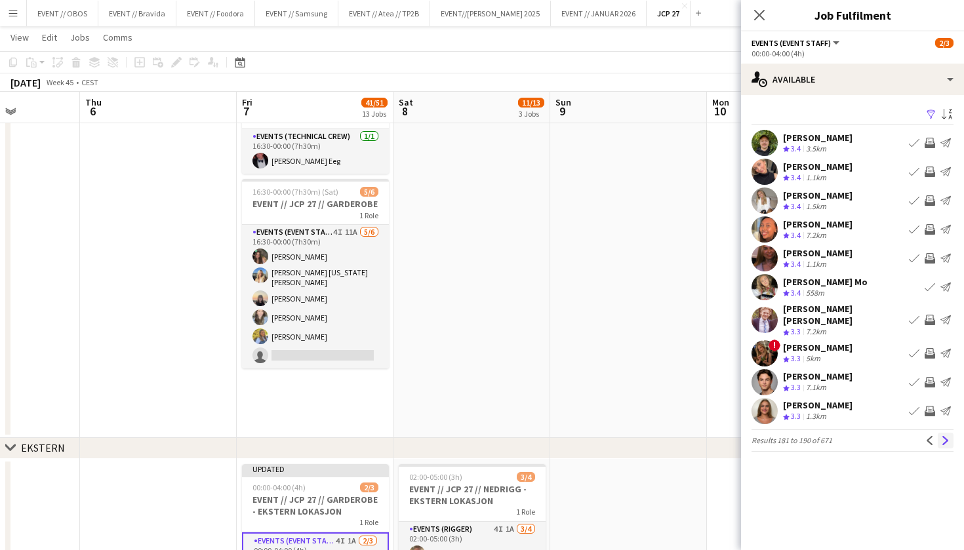
click at [948, 436] on app-icon "Next" at bounding box center [945, 440] width 9 height 9
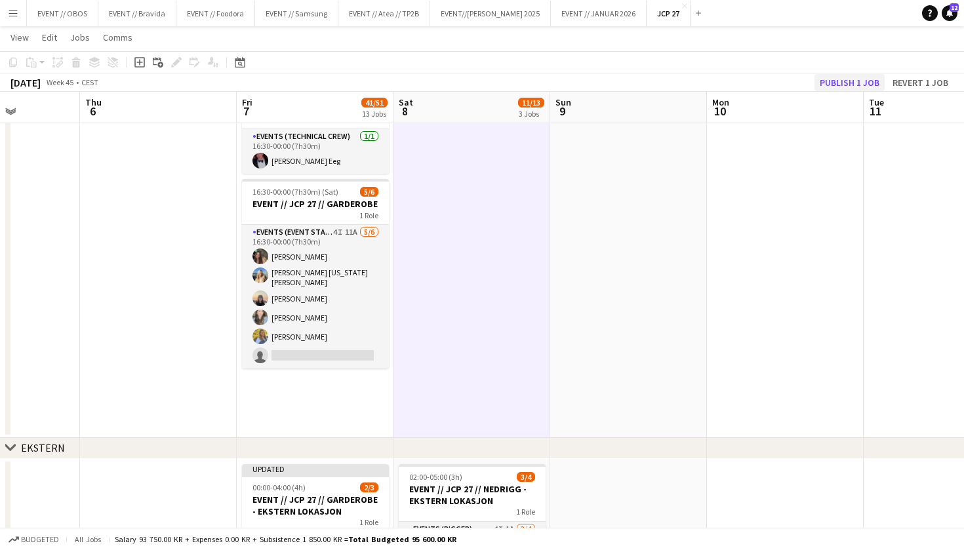
click at [866, 82] on button "Publish 1 job" at bounding box center [849, 82] width 70 height 17
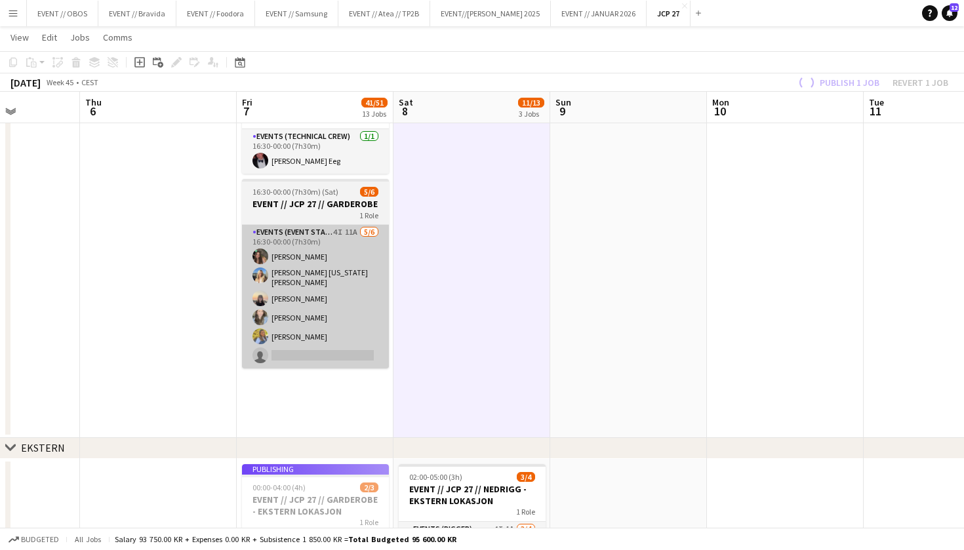
click at [289, 318] on app-card-role "Events (Event Staff) 4I 11A [DATE] 16:30-00:00 (7h30m) [PERSON_NAME] [PERSON_NA…" at bounding box center [315, 297] width 147 height 144
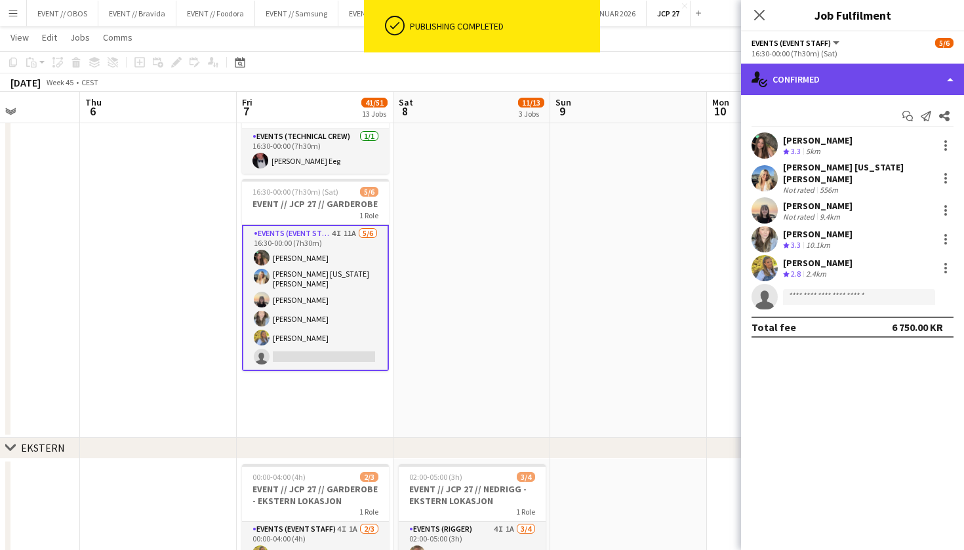
click at [806, 84] on div "single-neutral-actions-check-2 Confirmed" at bounding box center [852, 79] width 223 height 31
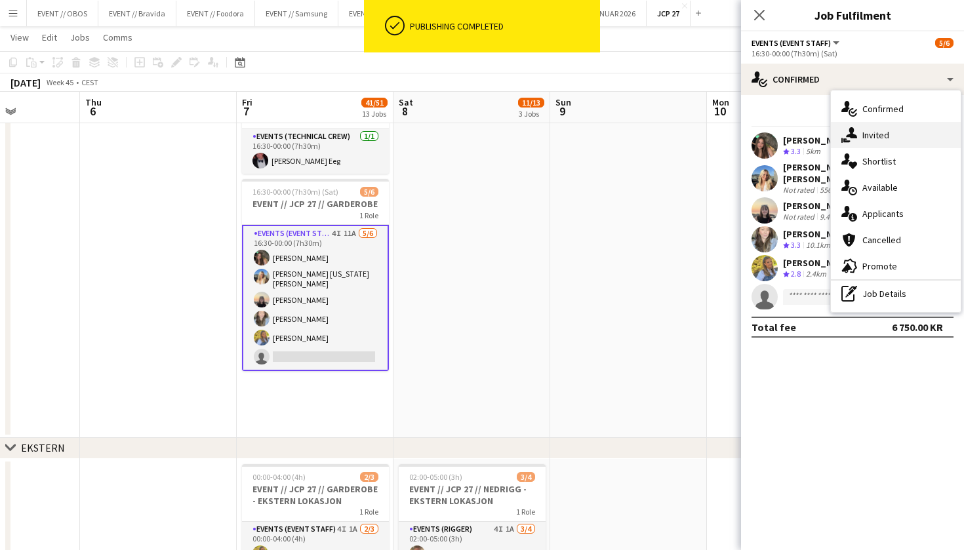
click at [852, 134] on icon at bounding box center [851, 132] width 11 height 11
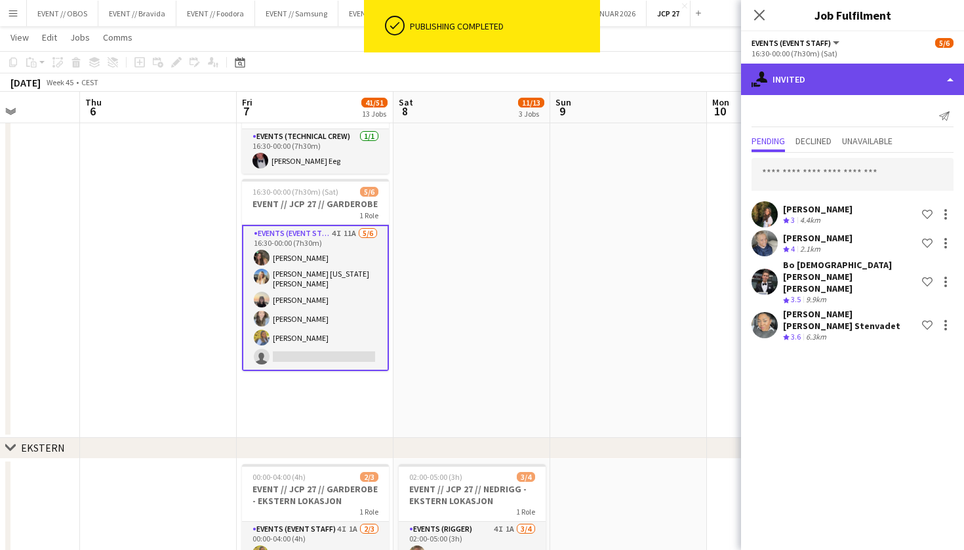
click at [817, 87] on div "single-neutral-actions-share-1 Invited" at bounding box center [852, 79] width 223 height 31
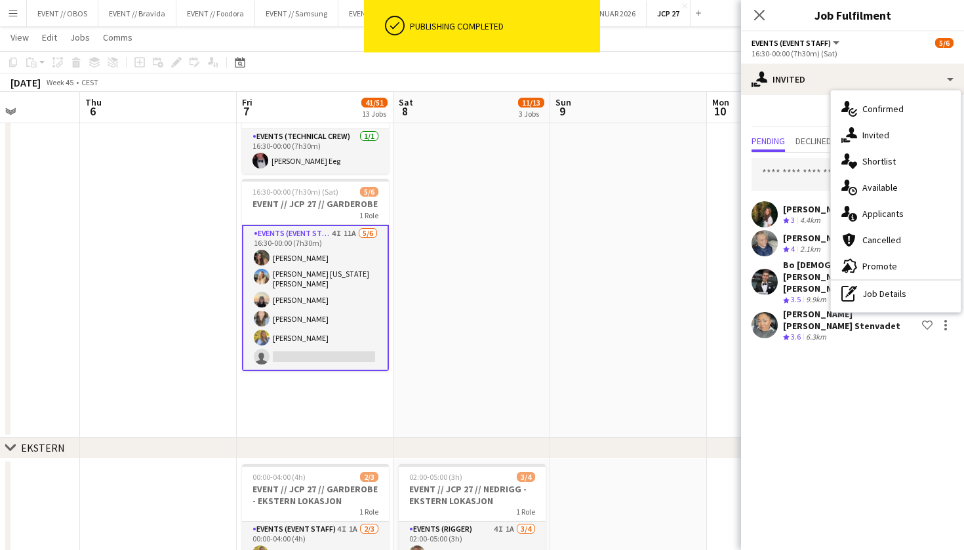
click at [772, 191] on div "[PERSON_NAME] Crew rating 3 4.4km Shortlist crew [PERSON_NAME] Crew rating 4 2.…" at bounding box center [852, 249] width 223 height 192
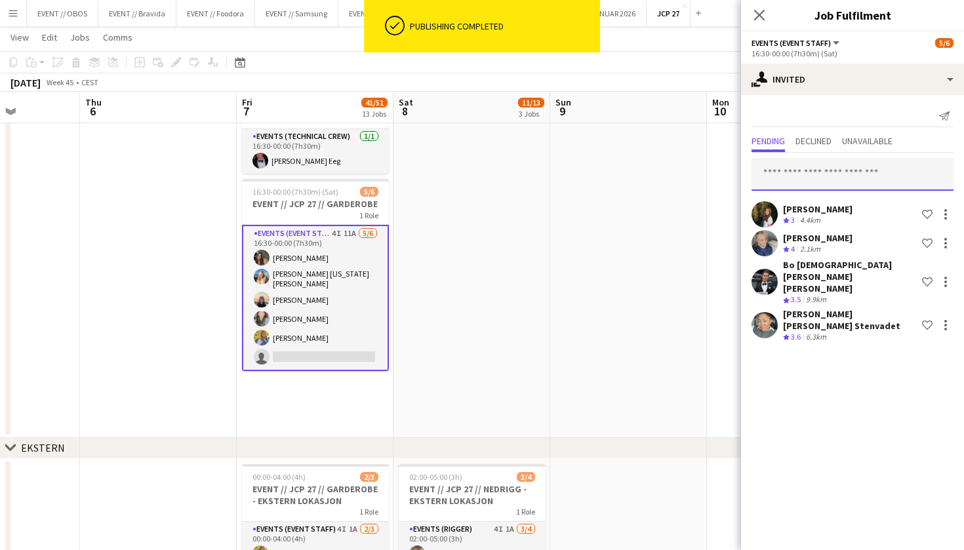
click at [775, 189] on input "text" at bounding box center [852, 174] width 202 height 33
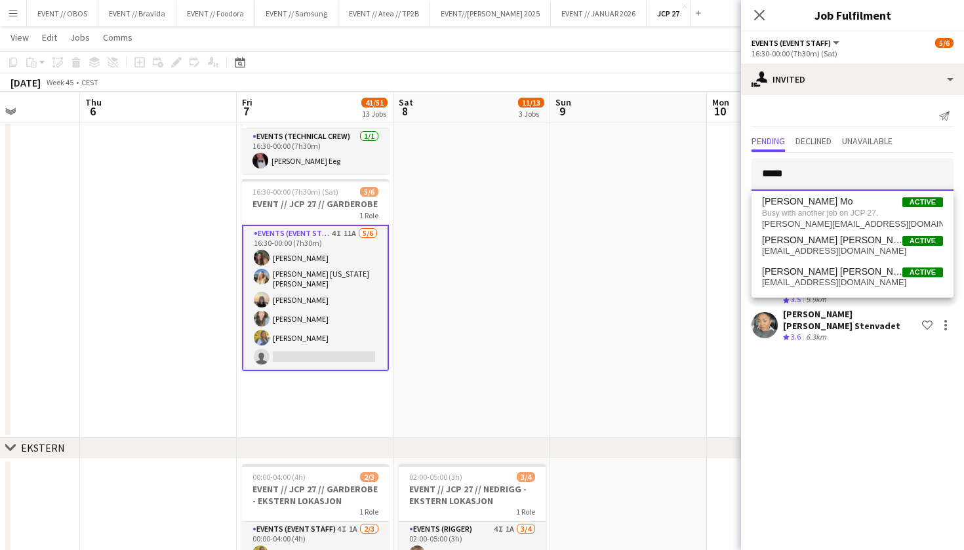
drag, startPoint x: 802, startPoint y: 178, endPoint x: 684, endPoint y: 175, distance: 117.4
click at [684, 175] on body "Menu Boards Boards Boards All jobs Status Workforce Workforce My Workforce Recr…" at bounding box center [482, 39] width 964 height 2231
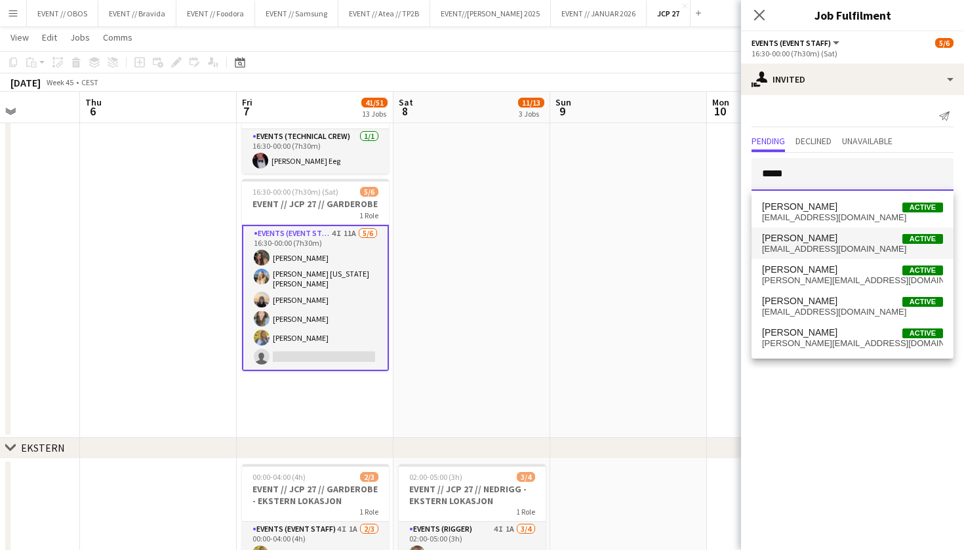
type input "*****"
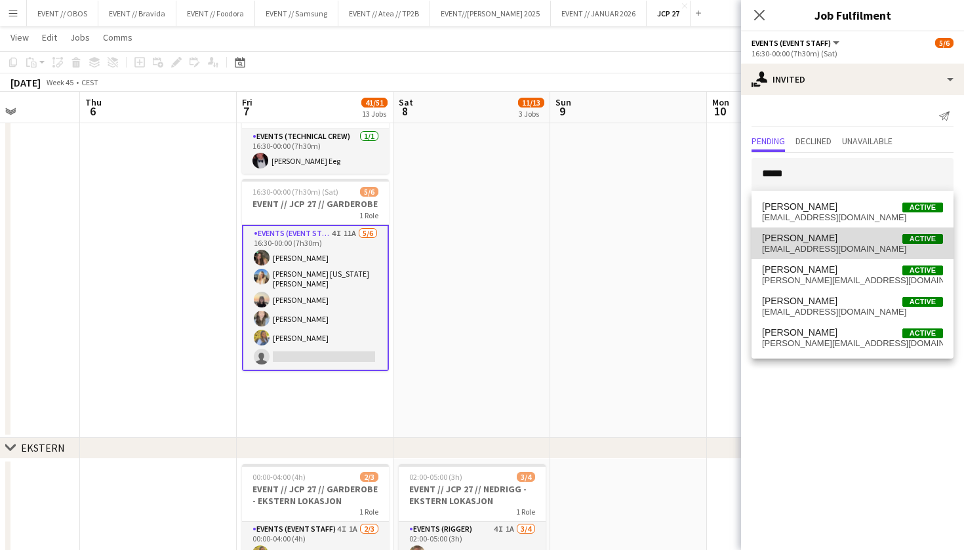
click at [768, 243] on span "[PERSON_NAME]" at bounding box center [799, 238] width 75 height 11
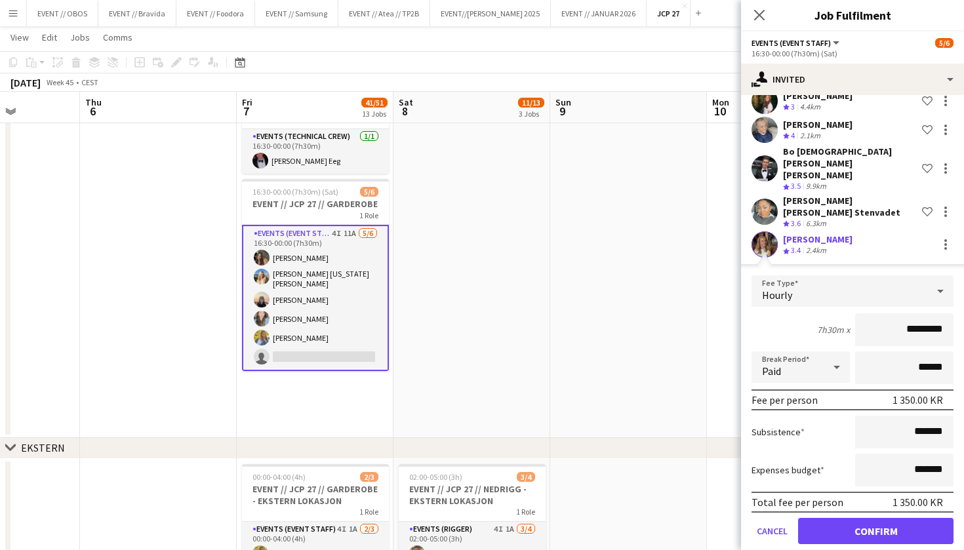
scroll to position [113, 0]
click at [864, 519] on button "Confirm" at bounding box center [875, 532] width 155 height 26
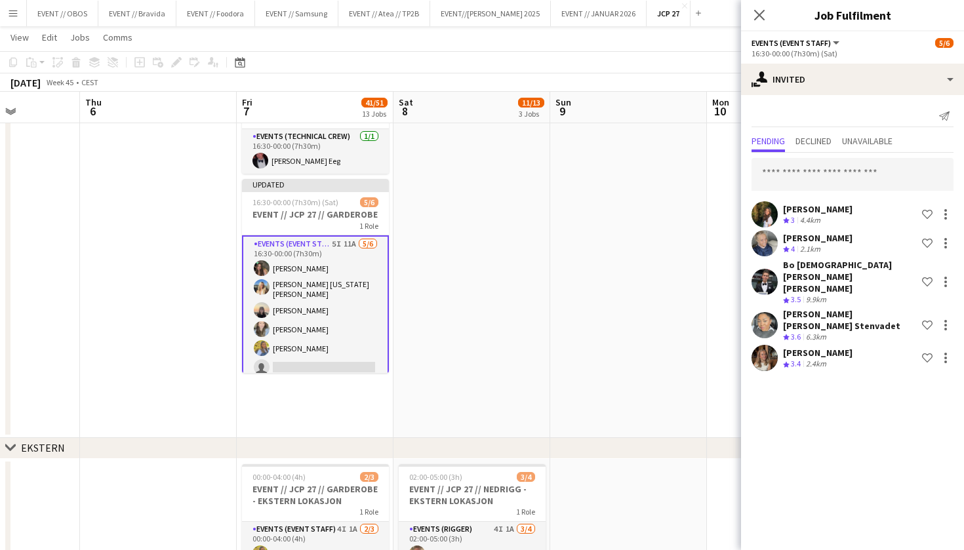
scroll to position [0, 0]
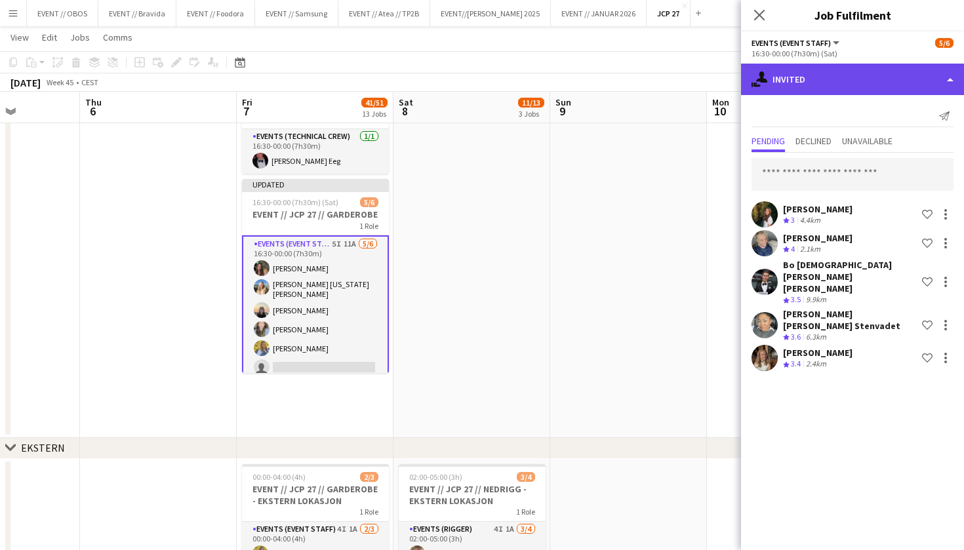
click at [779, 81] on div "single-neutral-actions-share-1 Invited" at bounding box center [852, 79] width 223 height 31
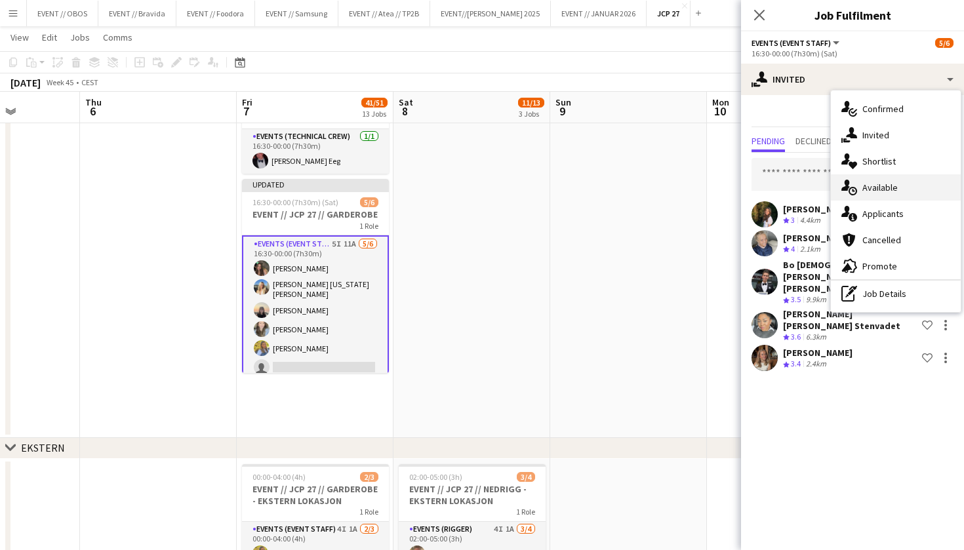
click at [880, 192] on span "Available" at bounding box center [879, 188] width 35 height 12
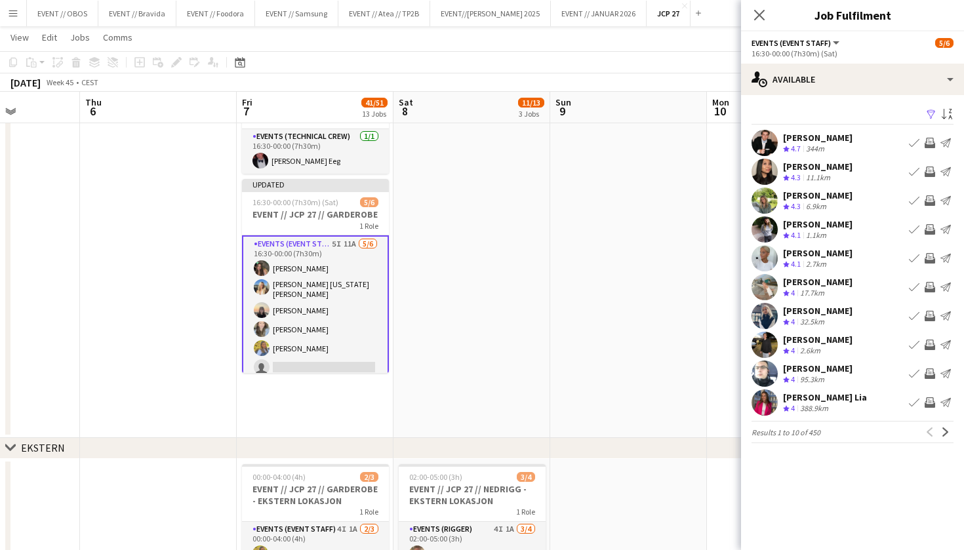
click at [931, 109] on app-icon "Filter" at bounding box center [931, 115] width 10 height 12
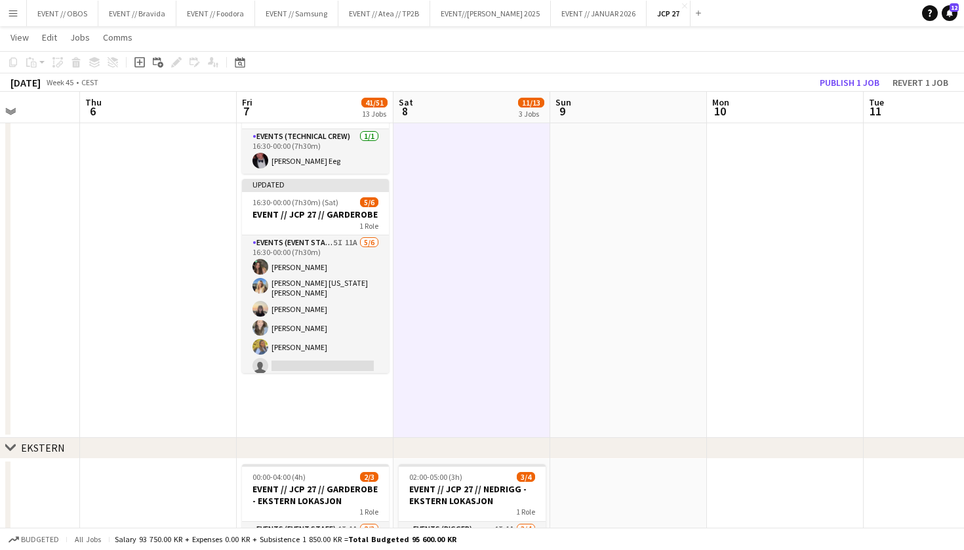
click at [831, 92] on app-board-header-date "Mon 10" at bounding box center [785, 107] width 157 height 31
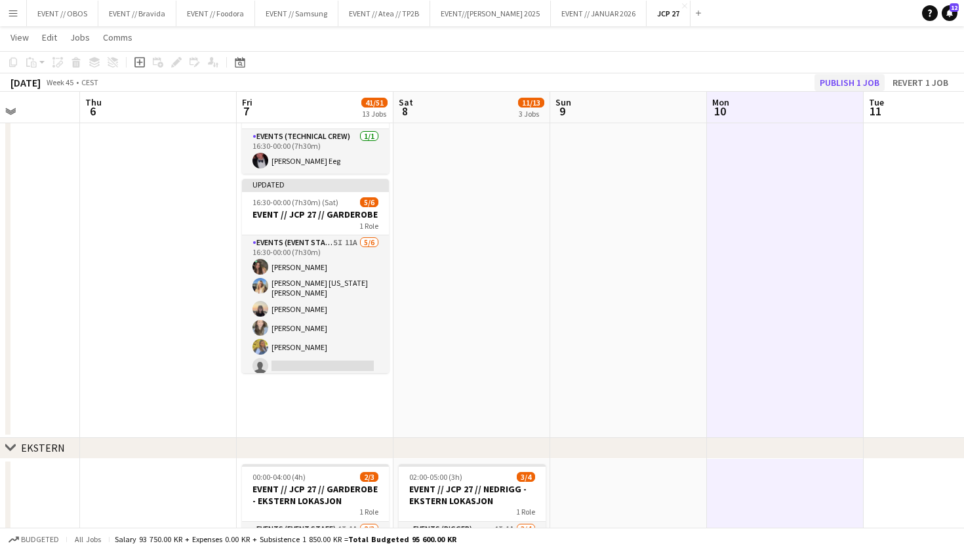
click at [838, 81] on button "Publish 1 job" at bounding box center [849, 82] width 70 height 17
